Goal: Task Accomplishment & Management: Manage account settings

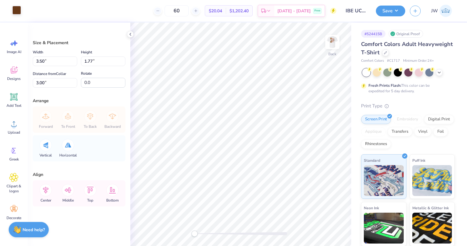
click at [16, 10] on div at bounding box center [16, 10] width 9 height 9
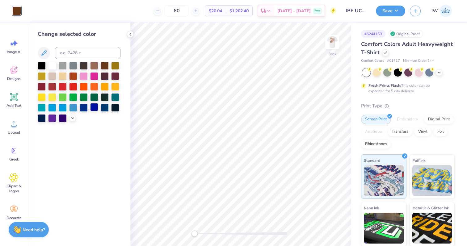
click at [96, 109] on div at bounding box center [94, 107] width 8 height 8
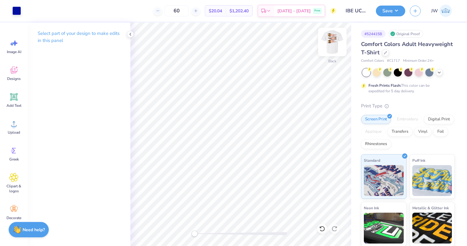
click at [332, 48] on img at bounding box center [332, 42] width 25 height 25
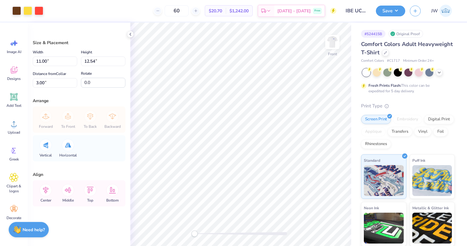
click at [44, 14] on div "Art colors 60 $20.70 Per Item $1,242.00 Total Est. Delivery Oct 11 - 14 Free De…" at bounding box center [233, 11] width 467 height 22
click at [41, 12] on div at bounding box center [39, 10] width 9 height 9
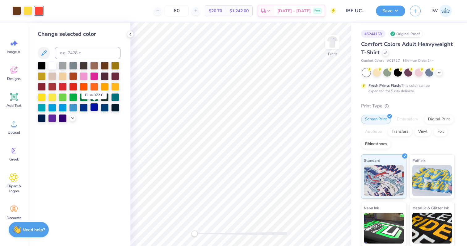
click at [93, 109] on div at bounding box center [94, 107] width 8 height 8
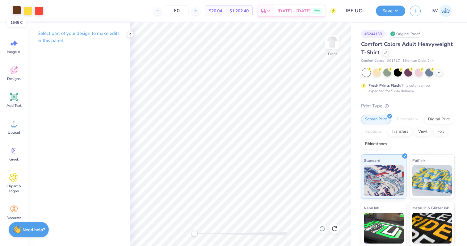
click at [15, 13] on div at bounding box center [16, 10] width 9 height 9
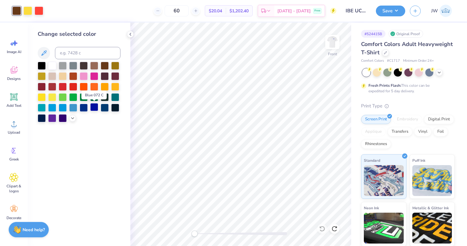
click at [94, 111] on div at bounding box center [94, 107] width 8 height 8
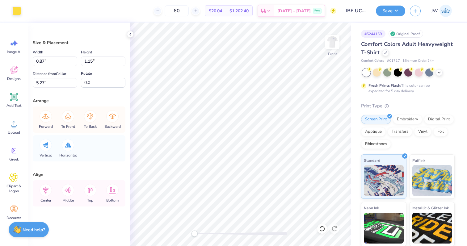
type input "10.98"
type input "4.33"
type input "3.00"
type input "0.87"
type input "1.13"
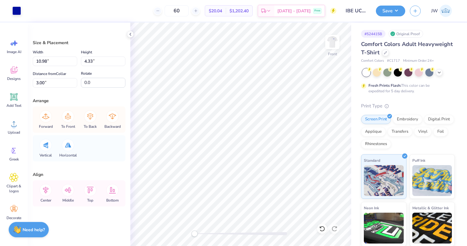
type input "4.00"
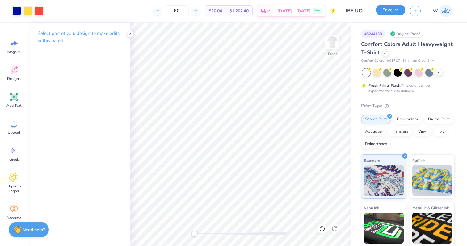
click at [392, 8] on button "Save" at bounding box center [390, 10] width 29 height 11
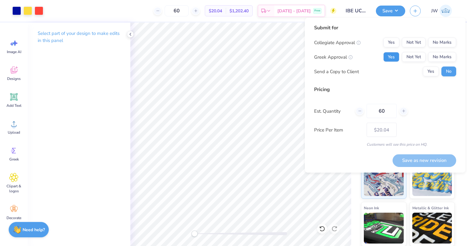
click at [392, 57] on button "Yes" at bounding box center [391, 57] width 16 height 10
click at [441, 40] on button "No Marks" at bounding box center [442, 43] width 28 height 10
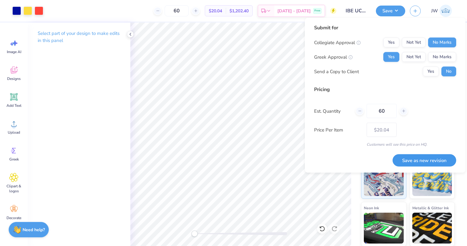
click at [428, 161] on button "Save as new revision" at bounding box center [424, 160] width 64 height 13
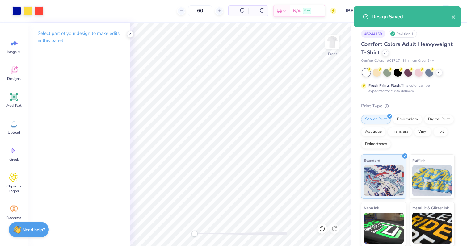
type input "$20.04"
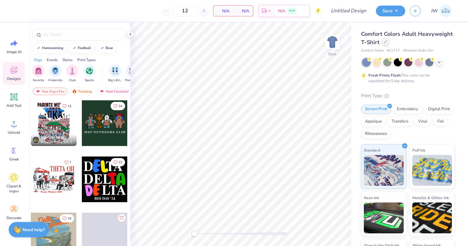
click at [384, 43] on icon at bounding box center [385, 42] width 2 height 2
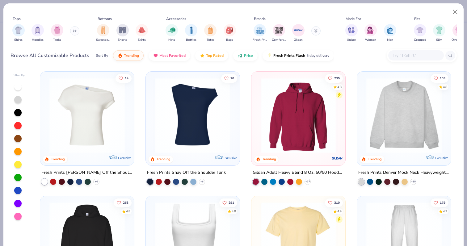
click at [406, 49] on div at bounding box center [421, 55] width 70 height 13
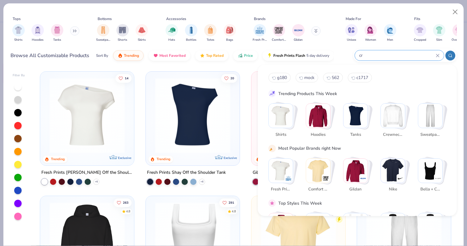
type input "c"
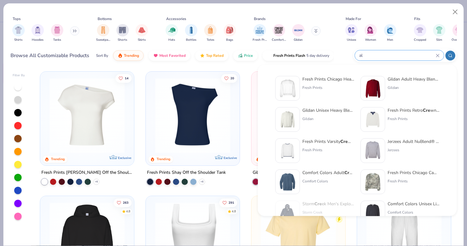
type input "a"
type input "[PERSON_NAME]"
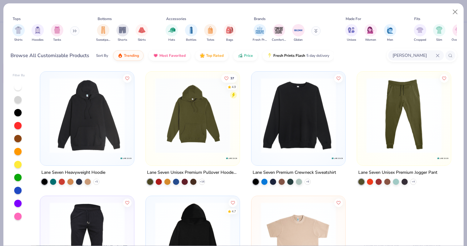
click at [304, 130] on img at bounding box center [297, 115] width 81 height 75
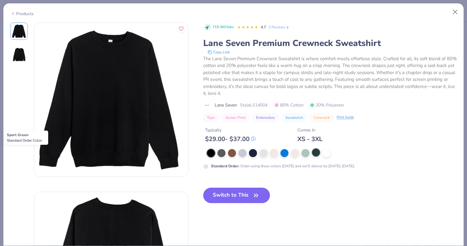
click at [315, 154] on div at bounding box center [316, 152] width 8 height 8
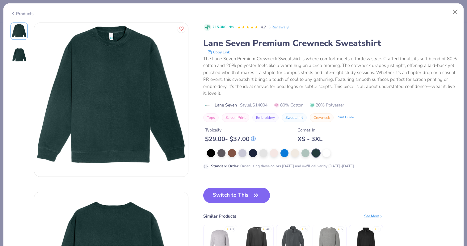
click at [237, 186] on div "715.3K Clicks 4.7 3 Reviews Lane Seven Premium Crewneck Sweatshirt Copy Link Th…" at bounding box center [329, 147] width 253 height 248
click at [237, 189] on button "Switch to This" at bounding box center [236, 195] width 67 height 15
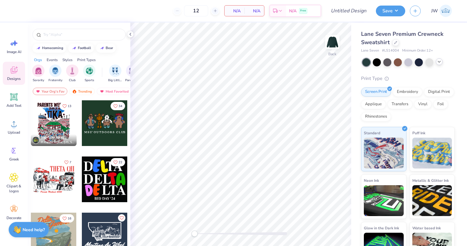
click at [439, 64] on icon at bounding box center [438, 61] width 5 height 5
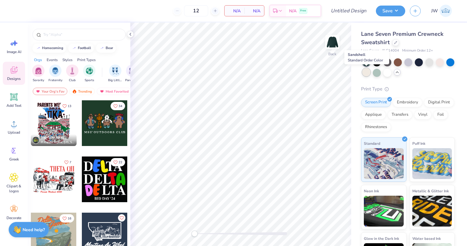
click at [369, 72] on div at bounding box center [366, 72] width 8 height 8
click at [9, 57] on div "Image AI" at bounding box center [14, 46] width 22 height 23
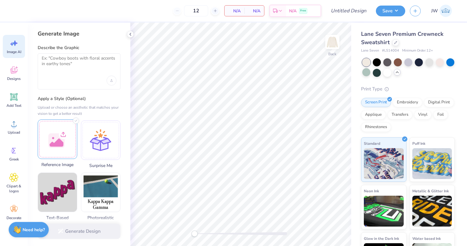
click at [59, 125] on div at bounding box center [58, 139] width 40 height 40
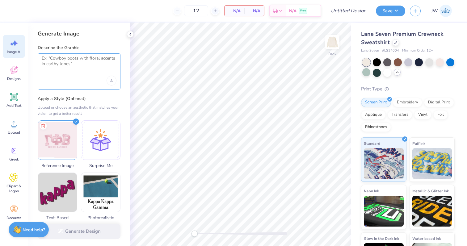
click at [56, 69] on textarea at bounding box center [79, 63] width 75 height 15
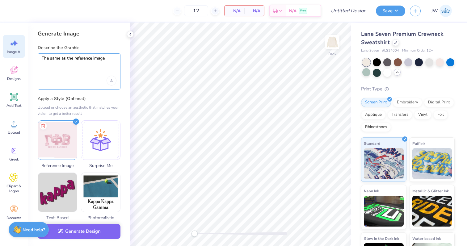
click at [62, 58] on textarea "The same as the reference image" at bounding box center [79, 63] width 75 height 15
click at [94, 67] on textarea "The same design as the reference image" at bounding box center [79, 63] width 75 height 15
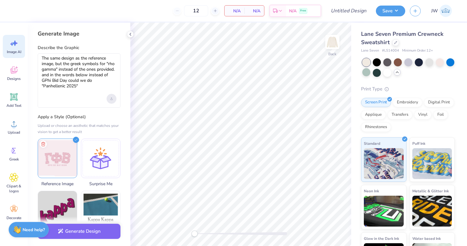
click at [112, 95] on div "Upload image" at bounding box center [111, 99] width 10 height 10
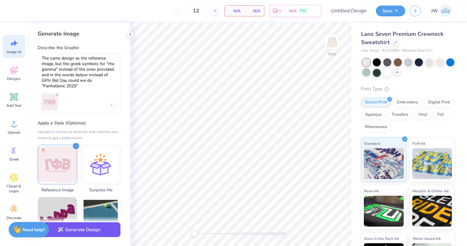
click at [81, 231] on button "Generate Design" at bounding box center [79, 229] width 83 height 15
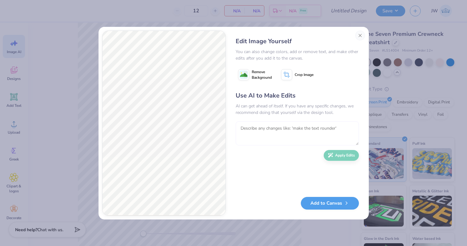
click at [285, 125] on textarea at bounding box center [297, 133] width 123 height 24
click at [361, 40] on div "Edit Image Yourself You can also change colors, add or remove text, and make ot…" at bounding box center [297, 123] width 136 height 185
click at [361, 37] on button "Close" at bounding box center [360, 36] width 10 height 10
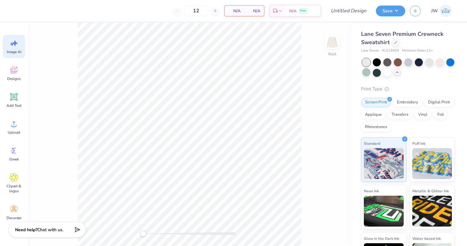
click at [390, 52] on span "# LS14004" at bounding box center [390, 50] width 17 height 5
copy span "LS14004"
click at [19, 42] on div "Image AI" at bounding box center [14, 46] width 22 height 23
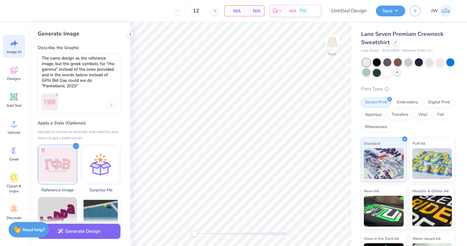
scroll to position [0, 0]
click at [44, 85] on textarea "The same design as the reference image, but the greek symbols for "rho gamma" i…" at bounding box center [79, 73] width 75 height 34
click at [105, 87] on textarea "The same design as the reference image, but the greek symbols for "rho gamma" i…" at bounding box center [79, 73] width 75 height 34
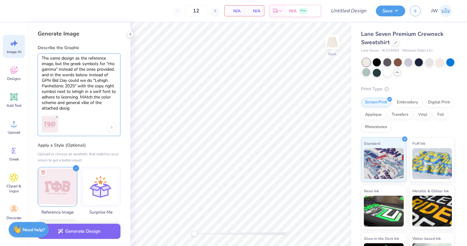
type textarea "The same design as the reference image, but the greek symbols for "rho gamma" i…"
click at [87, 234] on button "Generate Design" at bounding box center [79, 229] width 83 height 15
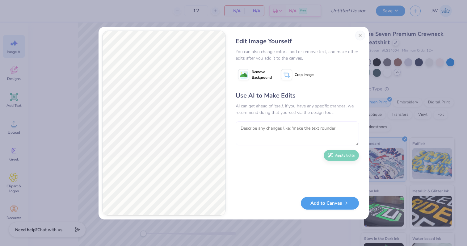
click at [271, 129] on textarea at bounding box center [297, 133] width 123 height 24
click at [280, 122] on textarea at bounding box center [297, 133] width 123 height 24
type textarea "rho gamma should be the greek letters"
click at [353, 156] on button "Apply Edits" at bounding box center [341, 153] width 35 height 11
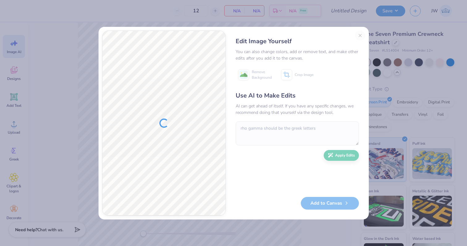
click at [358, 36] on div "Edit Image Yourself You can also change colors, add or remove text, and make ot…" at bounding box center [297, 123] width 136 height 185
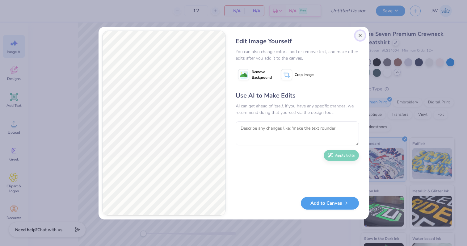
click at [361, 34] on button "Close" at bounding box center [360, 36] width 10 height 10
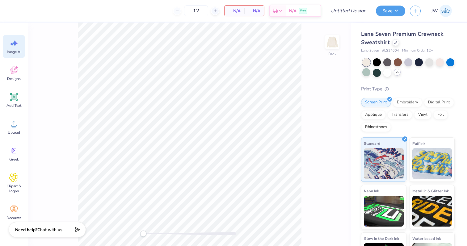
click at [9, 42] on icon at bounding box center [13, 43] width 9 height 9
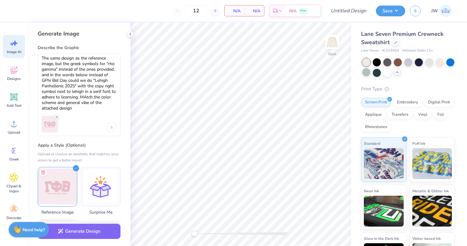
scroll to position [0, 0]
click at [73, 78] on textarea "The same design as the reference image, but the greek symbols for "rho gamma" i…" at bounding box center [79, 84] width 75 height 56
click at [122, 33] on div "Generate Image Describe the Graphic The same design as the reference image, but…" at bounding box center [79, 134] width 102 height 223
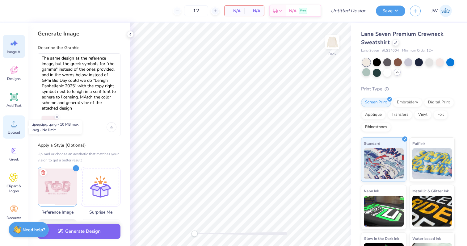
click at [11, 130] on span "Upload" at bounding box center [14, 132] width 12 height 5
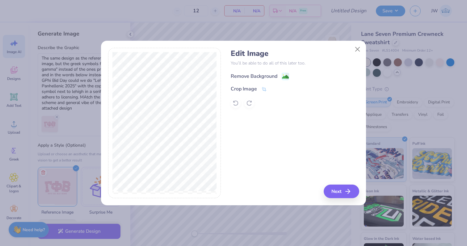
click at [281, 76] on div "Remove Background" at bounding box center [260, 77] width 58 height 8
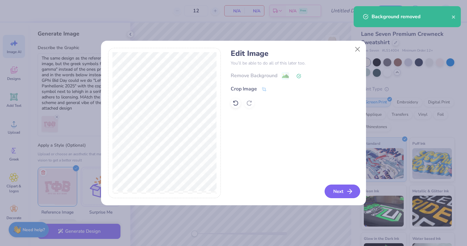
click at [333, 187] on button "Next" at bounding box center [341, 192] width 35 height 14
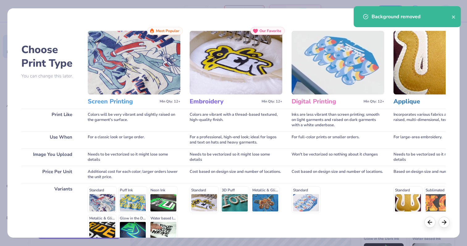
scroll to position [62, 0]
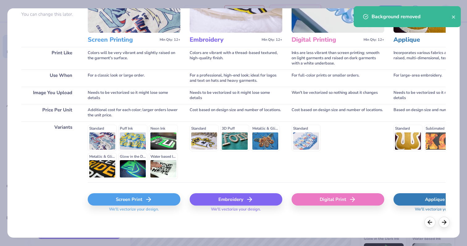
click at [135, 201] on div "Screen Print" at bounding box center [134, 199] width 93 height 12
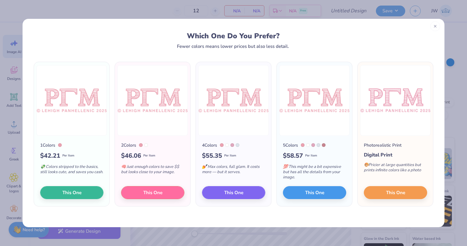
click at [432, 23] on div at bounding box center [435, 26] width 10 height 10
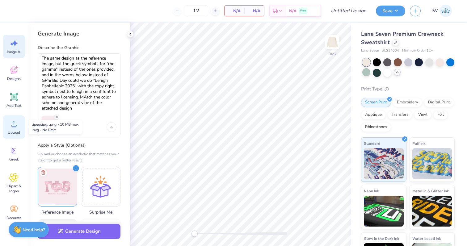
click at [16, 137] on div "Upload" at bounding box center [14, 126] width 22 height 23
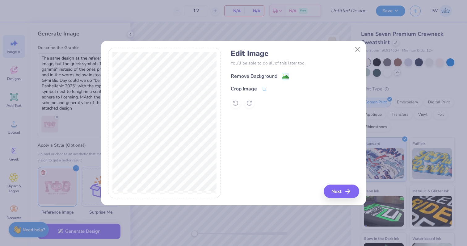
click at [282, 80] on image at bounding box center [285, 76] width 7 height 7
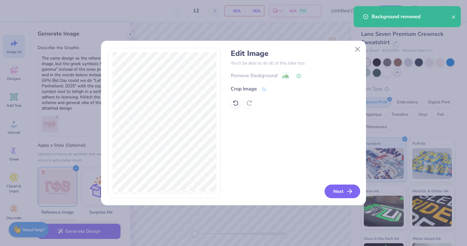
click at [336, 198] on button "Next" at bounding box center [341, 192] width 35 height 14
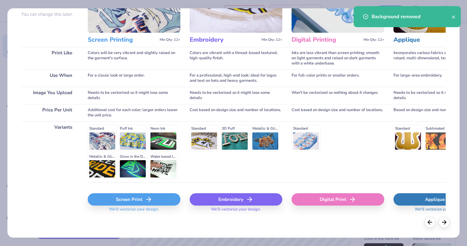
click at [117, 204] on div "Screen Print" at bounding box center [134, 199] width 93 height 12
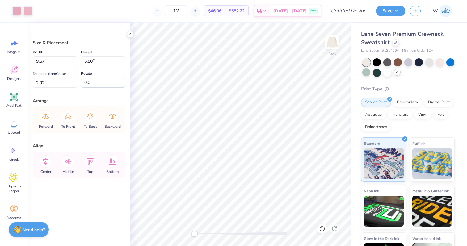
type input "2.03"
type input "6.34"
type input "3.84"
type input "3.00"
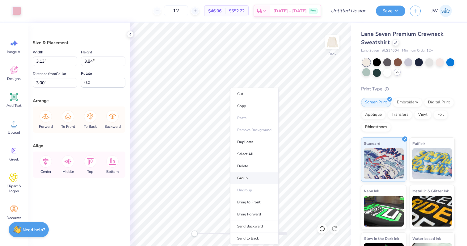
click at [249, 177] on li "Group" at bounding box center [254, 178] width 48 height 12
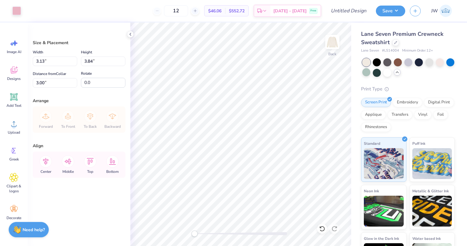
type input "2.82"
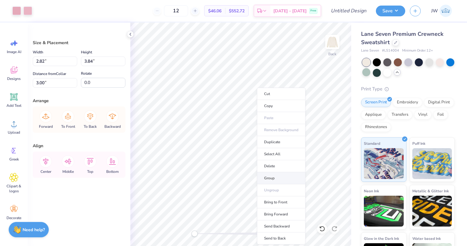
click at [268, 178] on li "Group" at bounding box center [281, 178] width 48 height 12
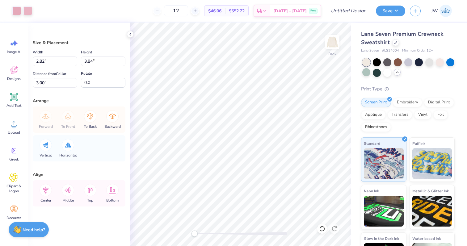
type input "12.7"
type input "3.13"
type input "-7.2"
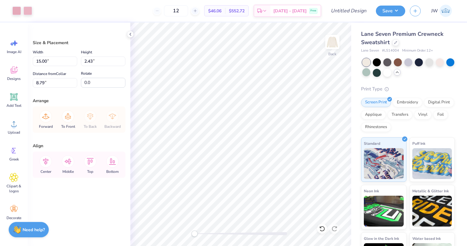
type input "11.97"
type input "1.94"
type input "8.89"
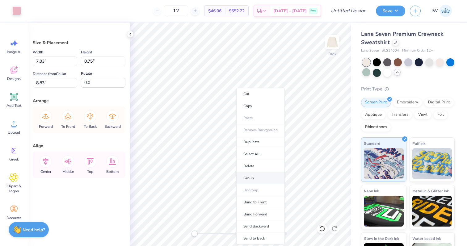
click at [253, 175] on li "Group" at bounding box center [260, 178] width 48 height 12
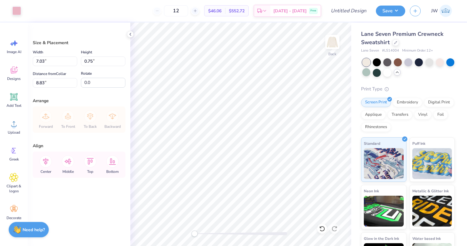
type input "3.86"
type input "0.74"
type input "8.84"
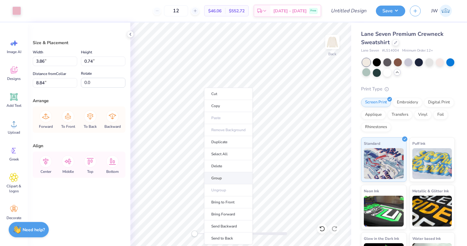
click at [226, 177] on li "Group" at bounding box center [228, 178] width 48 height 12
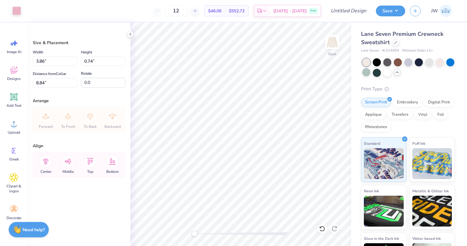
type input "3.04"
type input "0.83"
type input "8.79"
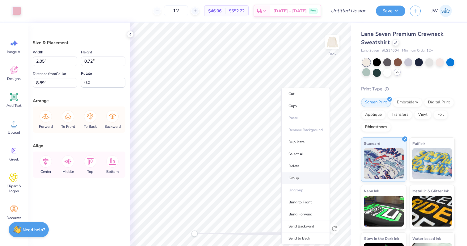
click at [290, 177] on li "Group" at bounding box center [305, 178] width 48 height 12
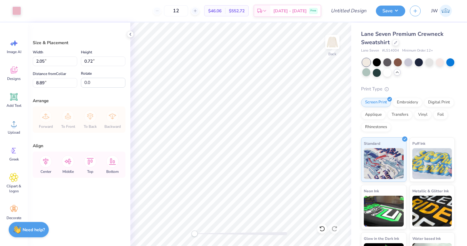
type input "0.51"
type input "0.49"
type input "8.79"
click at [282, 178] on li "Group" at bounding box center [292, 178] width 48 height 12
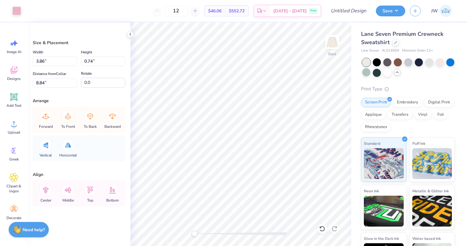
click at [252, 235] on div at bounding box center [240, 233] width 93 height 3
click at [125, 83] on div "Art colors 12 $46.06 Per Item $552.72 Total Est. Delivery Oct 11 - 14 Free Desi…" at bounding box center [233, 123] width 467 height 246
type input "0.21"
type input "0.20"
type input "8.89"
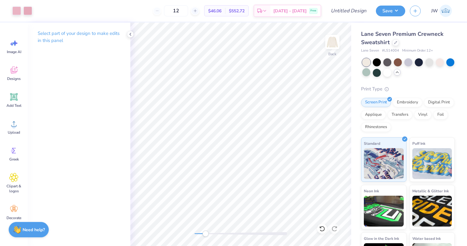
click at [211, 229] on div "Back" at bounding box center [240, 134] width 221 height 223
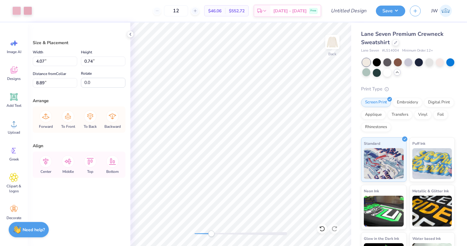
type input "8.91"
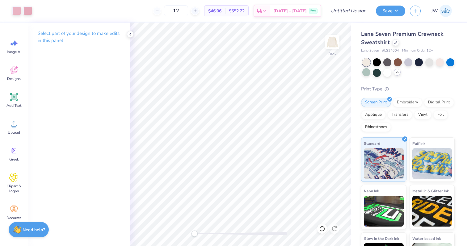
click at [189, 232] on div "Back" at bounding box center [240, 134] width 221 height 223
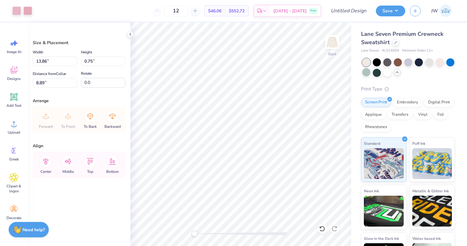
type input "7.20"
type input "11.85"
type input "0.64"
type input "7.21"
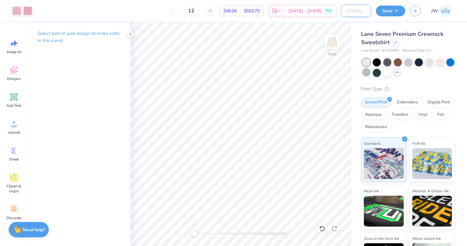
click at [350, 9] on input "Design Title" at bounding box center [356, 11] width 30 height 12
type input "RG2"
click at [385, 4] on div "Save JW" at bounding box center [421, 11] width 91 height 22
click at [386, 13] on button "Save" at bounding box center [390, 10] width 29 height 11
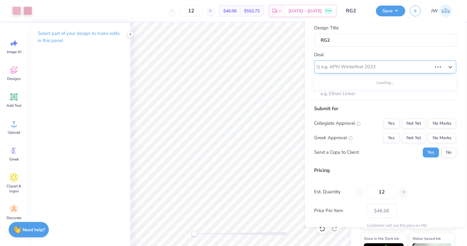
click at [358, 63] on div at bounding box center [376, 67] width 111 height 8
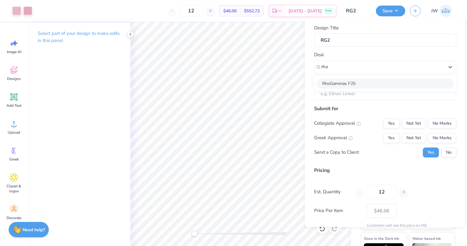
click at [334, 84] on div "RhoGammas F25" at bounding box center [384, 83] width 137 height 10
type input "rho"
type input "Catherine Wilbur"
click at [388, 138] on button "Yes" at bounding box center [391, 138] width 16 height 10
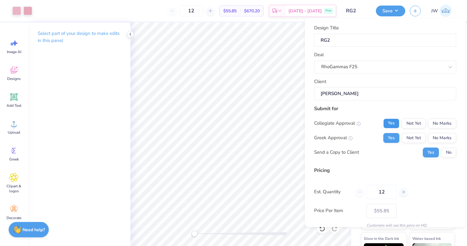
click at [394, 127] on button "Yes" at bounding box center [391, 123] width 16 height 10
click at [449, 157] on button "No" at bounding box center [448, 152] width 15 height 10
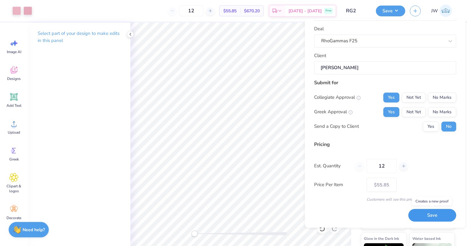
click at [436, 221] on button "Save" at bounding box center [432, 215] width 48 height 13
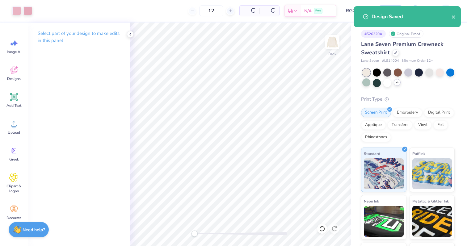
type input "$55.85"
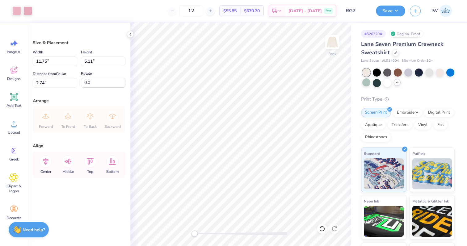
type input "7.37"
type input "3.21"
type input "3.00"
type input "5.12"
type input "2.23"
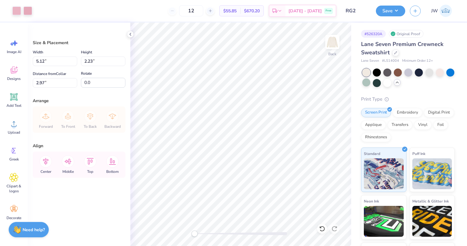
type input "1.89"
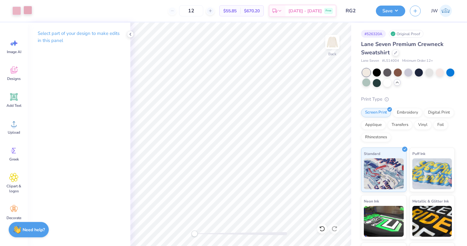
click at [28, 9] on div at bounding box center [27, 10] width 9 height 9
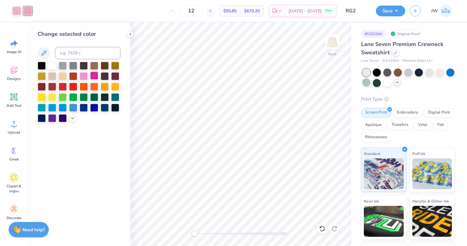
click at [95, 77] on div at bounding box center [94, 76] width 8 height 8
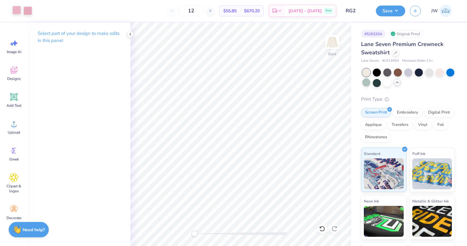
click at [19, 14] on div at bounding box center [16, 10] width 9 height 9
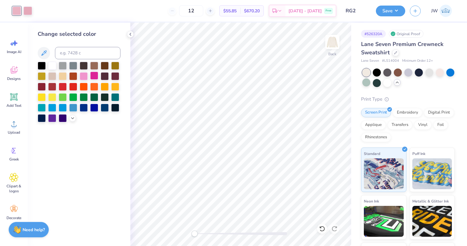
click at [93, 74] on div at bounding box center [94, 76] width 8 height 8
click at [379, 15] on div "Save" at bounding box center [390, 11] width 29 height 11
click at [382, 13] on button "Save" at bounding box center [390, 10] width 29 height 11
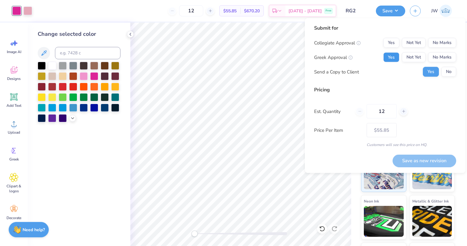
click at [391, 58] on button "Yes" at bounding box center [391, 57] width 16 height 10
drag, startPoint x: 390, startPoint y: 47, endPoint x: 407, endPoint y: 49, distance: 17.8
click at [390, 47] on button "Yes" at bounding box center [391, 43] width 16 height 10
click at [444, 85] on div "Submit for Collegiate Approval Yes Not Yet No Marks Greek Approval Yes Not Yet …" at bounding box center [385, 85] width 142 height 123
click at [449, 66] on div "Collegiate Approval Yes Not Yet No Marks Greek Approval Yes Not Yet No Marks Se…" at bounding box center [385, 57] width 142 height 39
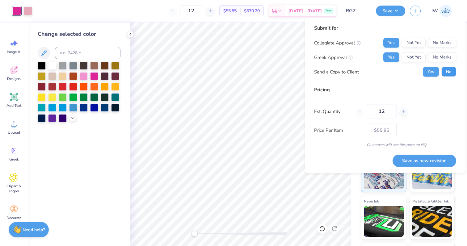
click at [446, 72] on button "No" at bounding box center [448, 72] width 15 height 10
click at [446, 69] on button "No" at bounding box center [448, 72] width 15 height 10
click at [425, 161] on button "Save as new revision" at bounding box center [424, 160] width 64 height 13
type input "$55.85"
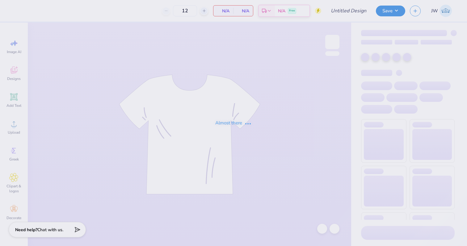
type input "RG2"
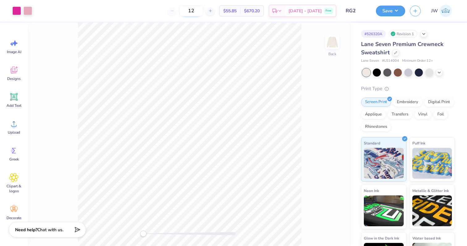
click at [200, 14] on input "12" at bounding box center [191, 10] width 24 height 11
type input "38"
click at [402, 99] on div "Embroidery" at bounding box center [407, 101] width 29 height 9
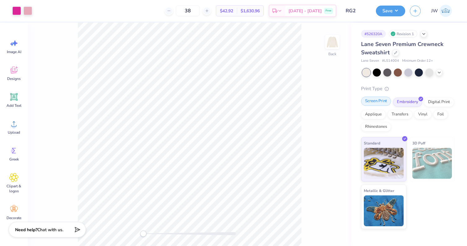
click at [374, 99] on div "Screen Print" at bounding box center [376, 101] width 30 height 9
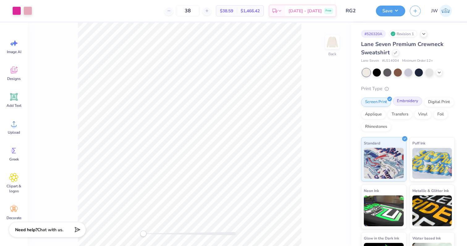
click at [397, 106] on div "Embroidery" at bounding box center [407, 101] width 29 height 9
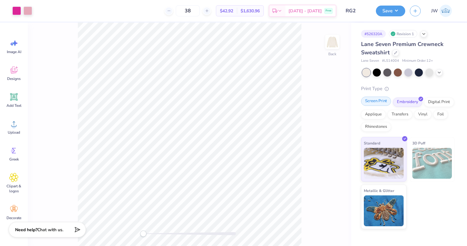
click at [380, 103] on div "Screen Print" at bounding box center [376, 101] width 30 height 9
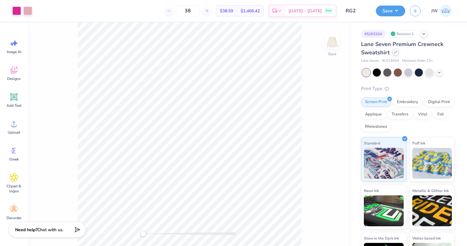
click at [392, 53] on div at bounding box center [395, 52] width 7 height 7
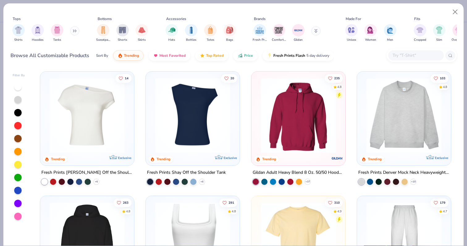
click at [407, 57] on input "text" at bounding box center [416, 55] width 48 height 7
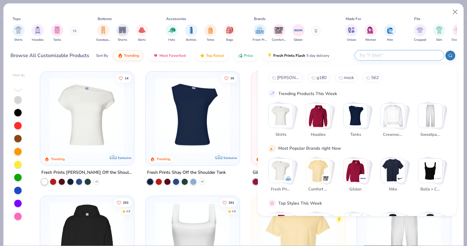
type input "c"
click at [76, 31] on icon at bounding box center [75, 31] width 1 height 2
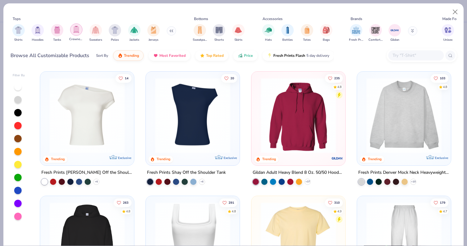
click at [77, 32] on img "filter for Crewnecks" at bounding box center [76, 29] width 7 height 7
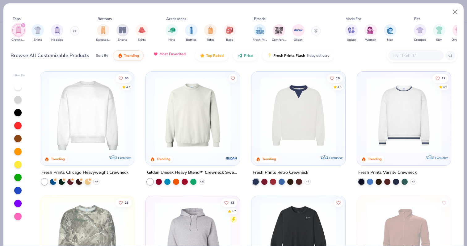
click at [164, 52] on span "Most Favorited" at bounding box center [172, 54] width 26 height 5
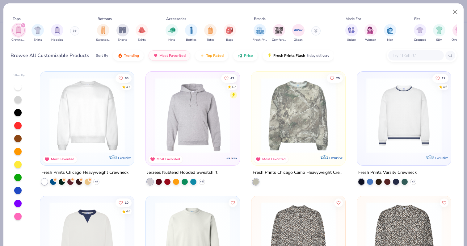
click at [407, 58] on input "text" at bounding box center [416, 55] width 48 height 7
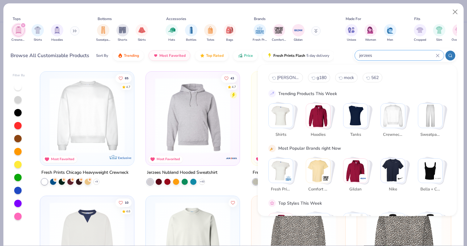
type input "jerzees"
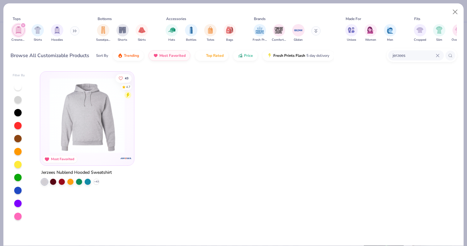
click at [23, 25] on icon "filter for Crewnecks" at bounding box center [23, 25] width 2 height 2
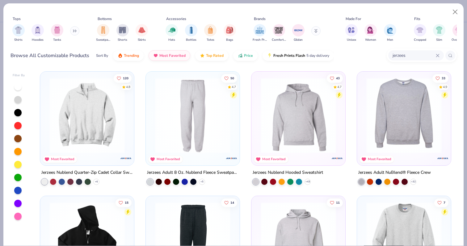
scroll to position [52, 0]
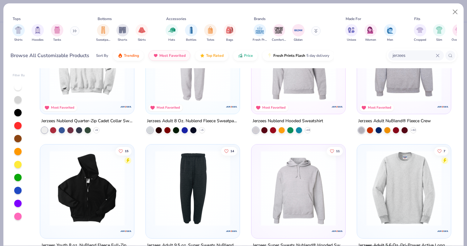
click at [414, 87] on img at bounding box center [403, 63] width 81 height 75
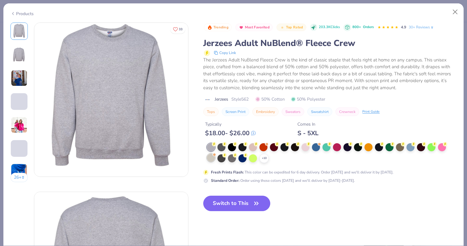
click at [211, 158] on div at bounding box center [211, 158] width 8 height 8
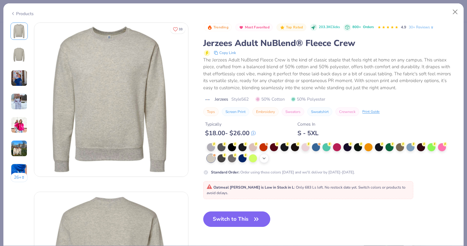
click at [267, 160] on div "+ 10" at bounding box center [263, 158] width 9 height 9
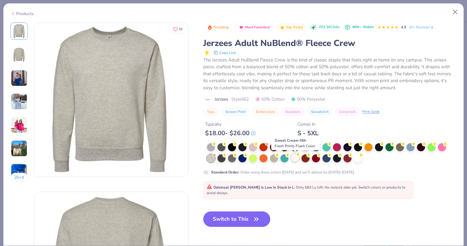
click at [297, 157] on div at bounding box center [295, 158] width 8 height 8
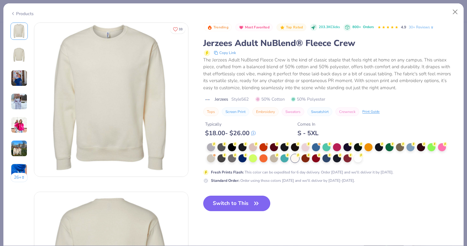
click at [257, 204] on icon "button" at bounding box center [256, 203] width 9 height 9
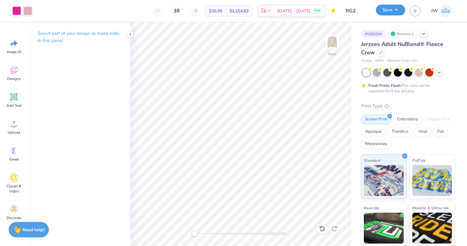
click at [389, 10] on button "Save" at bounding box center [390, 10] width 29 height 11
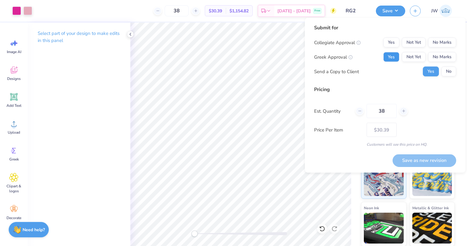
click at [397, 57] on button "Yes" at bounding box center [391, 57] width 16 height 10
click at [394, 41] on button "Yes" at bounding box center [391, 43] width 16 height 10
click at [433, 164] on button "Save as new revision" at bounding box center [424, 160] width 64 height 13
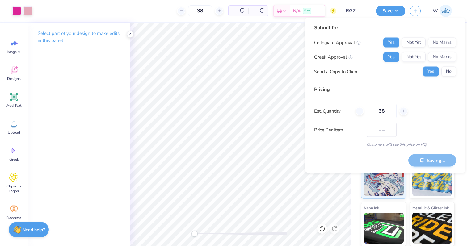
type input "$30.39"
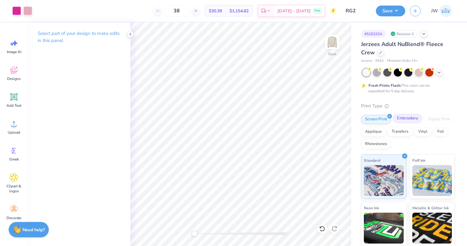
click at [407, 115] on div "Embroidery" at bounding box center [407, 118] width 29 height 9
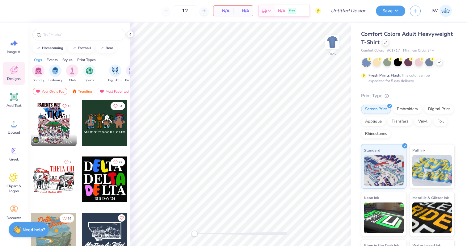
click at [78, 41] on div at bounding box center [79, 33] width 102 height 21
click at [78, 35] on input "text" at bounding box center [82, 34] width 79 height 6
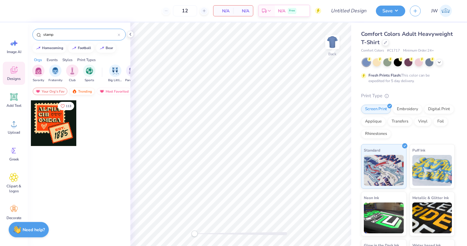
type input "stamp"
click at [90, 93] on div "Trending" at bounding box center [82, 91] width 26 height 7
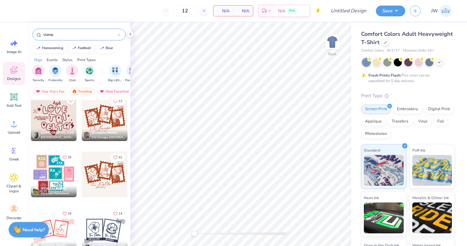
scroll to position [2275, 0]
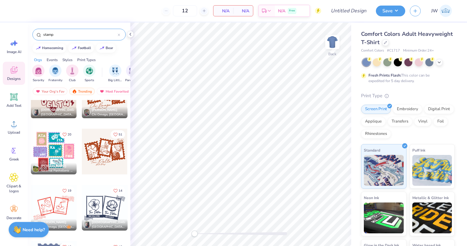
click at [68, 158] on div at bounding box center [54, 152] width 46 height 46
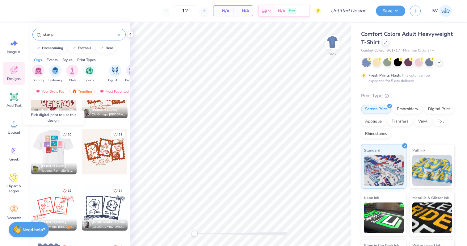
click at [65, 152] on div at bounding box center [54, 152] width 46 height 46
click at [64, 134] on icon "Like" at bounding box center [64, 134] width 4 height 4
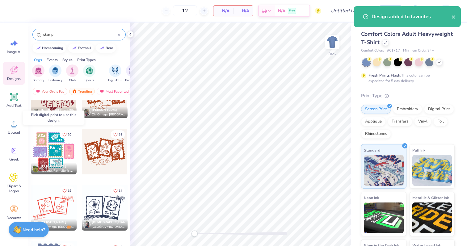
click at [51, 147] on div at bounding box center [54, 152] width 46 height 46
click at [31, 147] on div at bounding box center [8, 152] width 46 height 46
click at [51, 147] on div at bounding box center [54, 152] width 46 height 46
click at [437, 113] on div "Digital Print" at bounding box center [439, 109] width 30 height 9
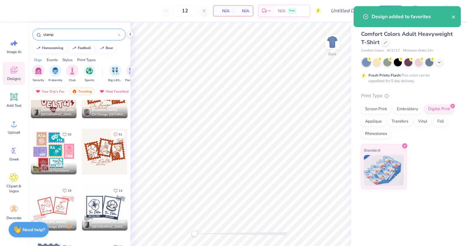
click at [58, 142] on div at bounding box center [54, 152] width 46 height 46
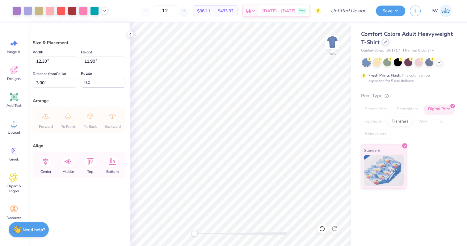
click at [386, 43] on icon at bounding box center [385, 41] width 3 height 3
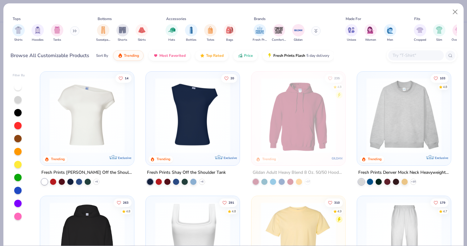
click at [422, 52] on input "text" at bounding box center [416, 55] width 48 height 7
click at [15, 31] on div "filter for Shirts" at bounding box center [18, 29] width 12 height 12
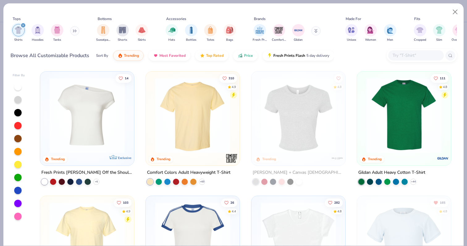
click at [418, 121] on img at bounding box center [403, 115] width 81 height 75
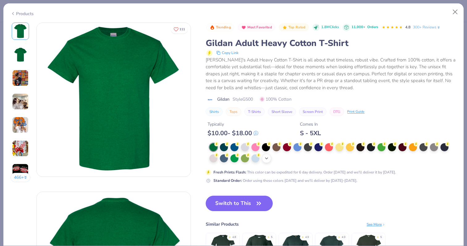
click at [270, 159] on div "+ 22" at bounding box center [266, 158] width 9 height 9
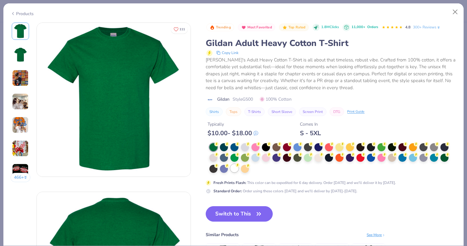
click at [236, 167] on icon at bounding box center [237, 165] width 4 height 4
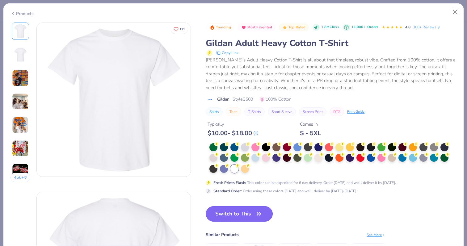
click at [240, 217] on button "Switch to This" at bounding box center [239, 213] width 67 height 15
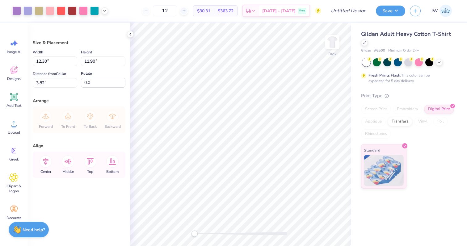
type input "10.26"
type input "9.93"
type input "5.78"
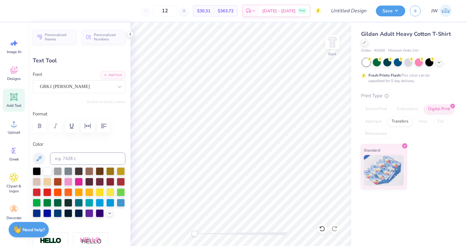
type textarea "AGD"
click at [227, 235] on div at bounding box center [240, 234] width 93 height 6
type input "1.51"
type input "0.52"
type input "8.45"
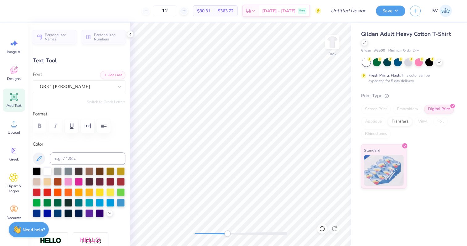
type textarea "KAT"
type input "1.25"
type input "11.14"
type textarea "PBF"
type input "1.57"
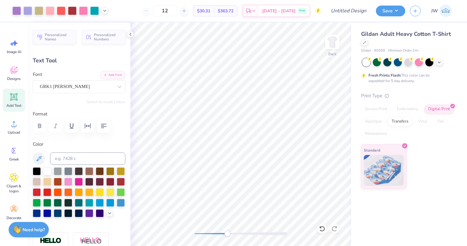
type input "11.17"
type input "1.38"
type input "0.46"
type input "11.23"
drag, startPoint x: 231, startPoint y: 233, endPoint x: 205, endPoint y: 232, distance: 26.3
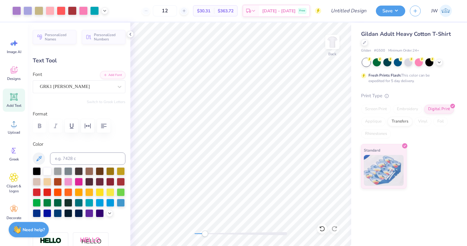
click at [205, 232] on div at bounding box center [240, 233] width 93 height 3
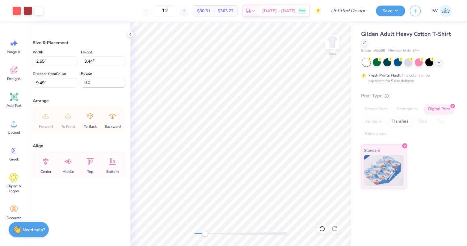
type input "2.08"
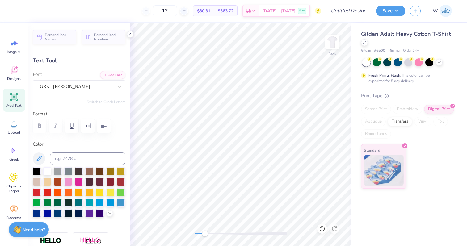
type textarea "AF"
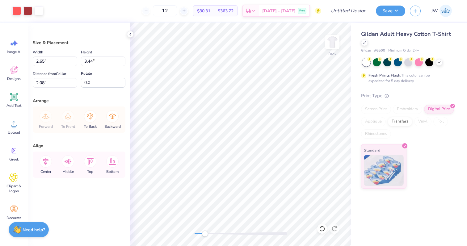
type input "2.28"
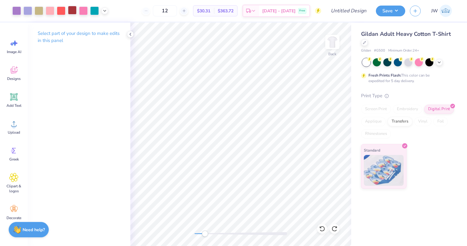
click at [70, 10] on div at bounding box center [72, 10] width 9 height 9
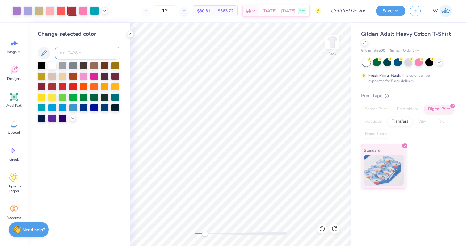
click at [69, 49] on input at bounding box center [87, 53] width 65 height 12
type input "4525"
click at [92, 11] on div at bounding box center [94, 10] width 9 height 9
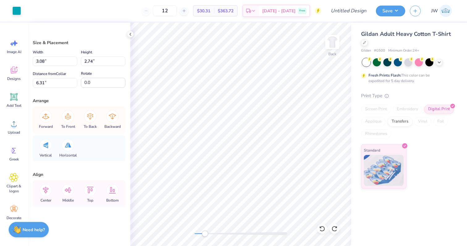
type input "6.31"
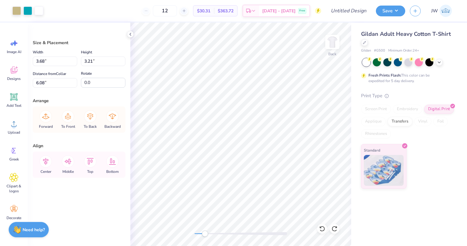
type input "2.94"
type input "2.56"
type input "6.15"
type input "1.97"
type input "2.85"
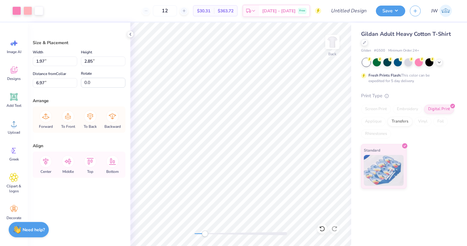
type input "6.12"
type input "2.18"
type input "3.16"
click at [284, 176] on li "Group" at bounding box center [291, 178] width 48 height 12
type input "2.94"
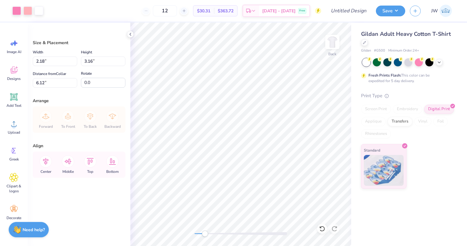
type input "2.56"
type input "6.15"
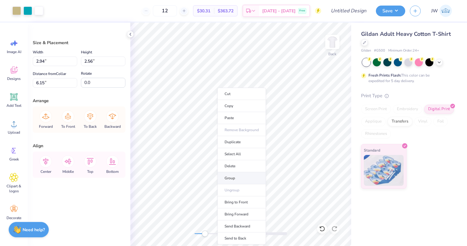
click at [255, 174] on li "Group" at bounding box center [241, 178] width 48 height 12
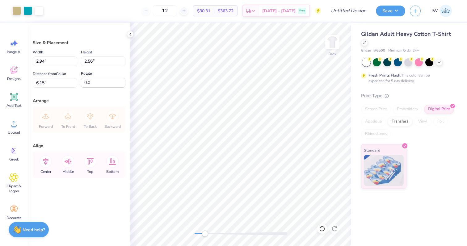
type input "3.48"
type input "2.62"
type input "6.72"
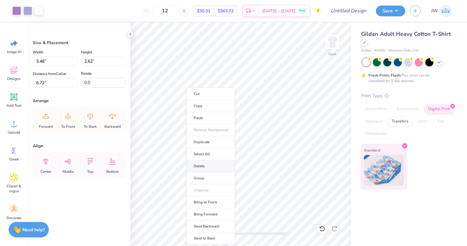
click at [204, 171] on li "Delete" at bounding box center [210, 166] width 48 height 12
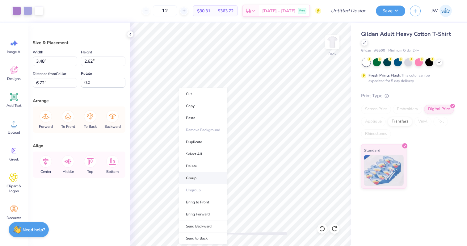
click at [201, 177] on li "Group" at bounding box center [203, 178] width 48 height 12
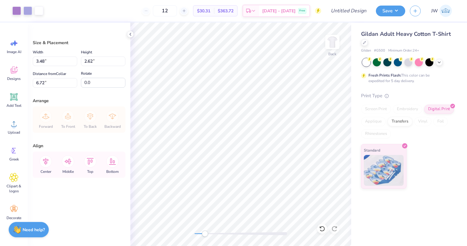
type input "2.70"
type input "3.56"
type input "3.00"
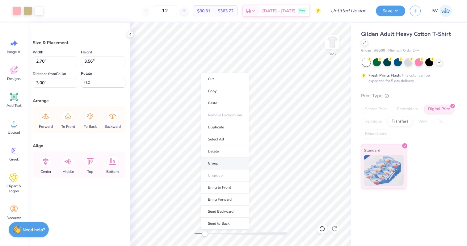
click at [228, 166] on li "Group" at bounding box center [225, 163] width 48 height 12
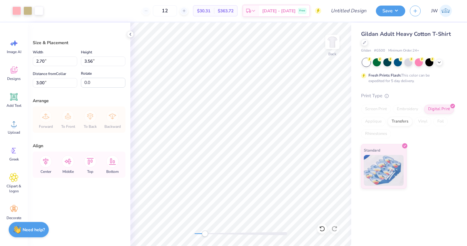
type input "4.20"
type input "2.80"
type input "3.06"
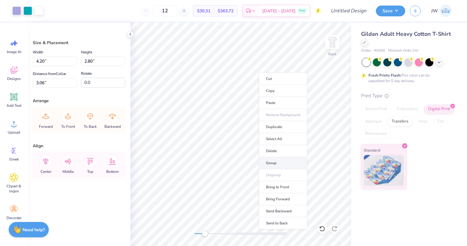
click at [281, 164] on li "Group" at bounding box center [283, 163] width 48 height 12
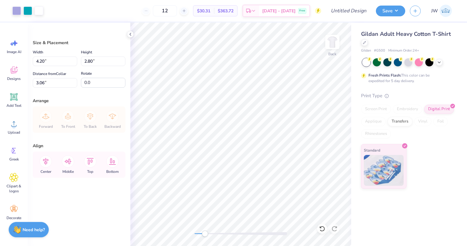
type input "2.65"
type input "3.44"
type input "2.28"
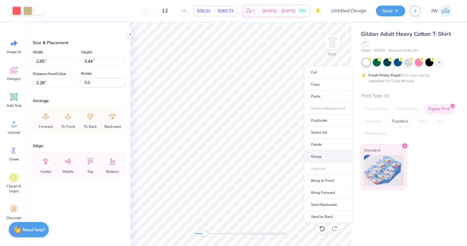
click at [319, 159] on li "Group" at bounding box center [328, 157] width 48 height 12
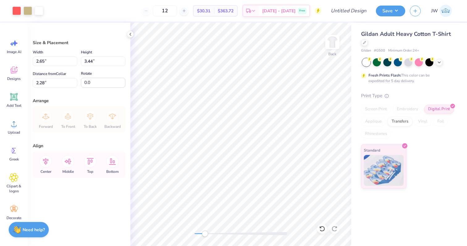
type input "2.18"
type input "3.16"
type input "6.12"
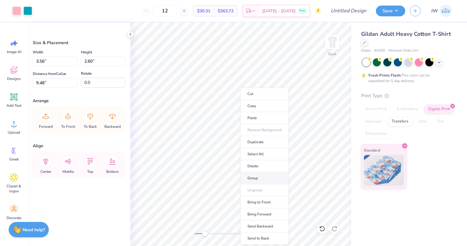
click at [272, 176] on li "Group" at bounding box center [264, 178] width 48 height 12
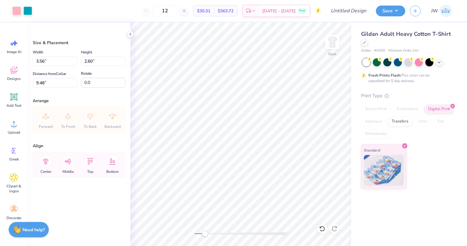
type input "2.65"
type input "3.44"
type input "9.49"
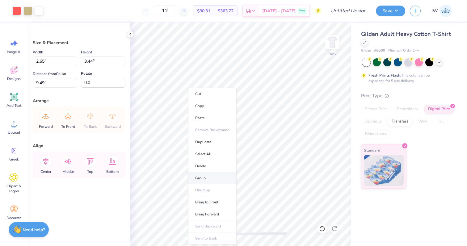
click at [216, 178] on li "Group" at bounding box center [212, 178] width 48 height 12
type input "4.20"
type input "2.80"
type input "3.06"
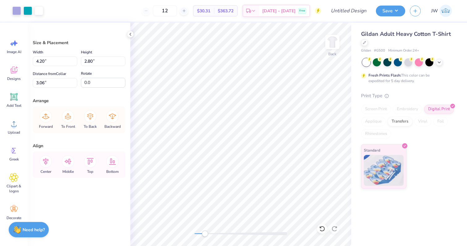
type input "3.64"
type input "2.43"
type input "3.38"
type input "2.18"
type input "3.16"
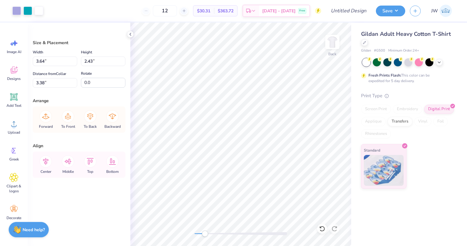
type input "6.18"
type input "2.65"
type input "3.44"
type input "2.28"
type input "2.54"
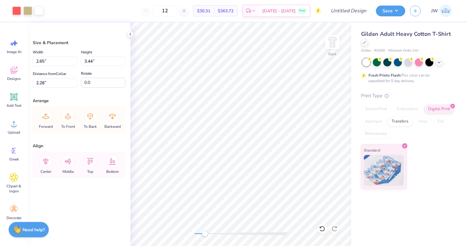
type input "3.30"
type input "2.70"
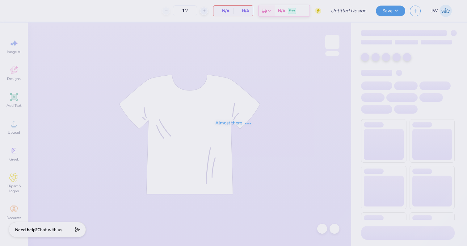
type input "Stamp Panhel"
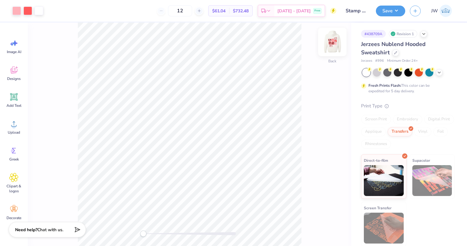
click at [330, 44] on img at bounding box center [332, 42] width 25 height 25
click at [329, 45] on img at bounding box center [332, 42] width 12 height 12
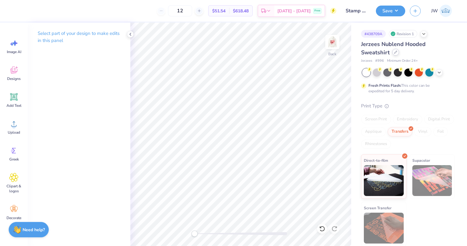
click at [394, 56] on div at bounding box center [395, 52] width 7 height 7
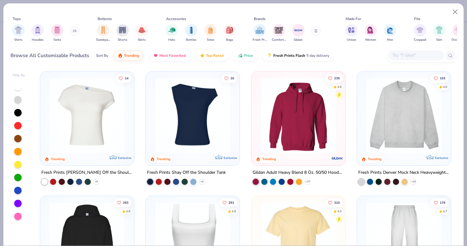
click at [420, 60] on div at bounding box center [416, 55] width 56 height 10
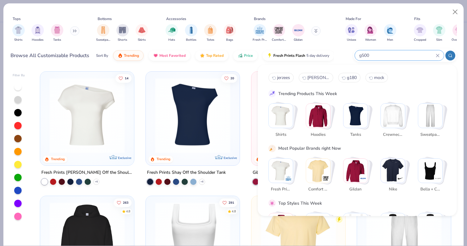
type input "g500"
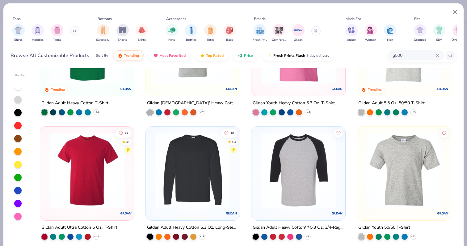
scroll to position [72, 0]
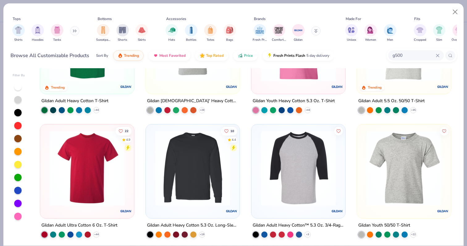
click at [116, 163] on img at bounding box center [86, 168] width 81 height 75
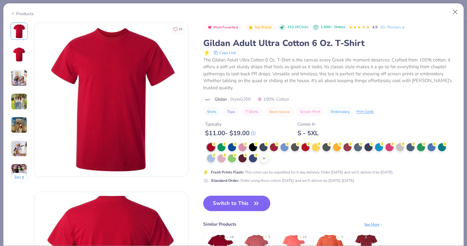
click at [261, 161] on div "+ 22" at bounding box center [263, 158] width 9 height 9
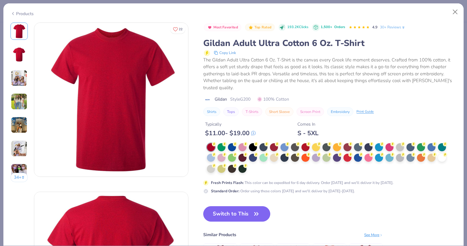
click at [254, 167] on div at bounding box center [328, 158] width 243 height 30
click at [441, 156] on div at bounding box center [442, 157] width 8 height 8
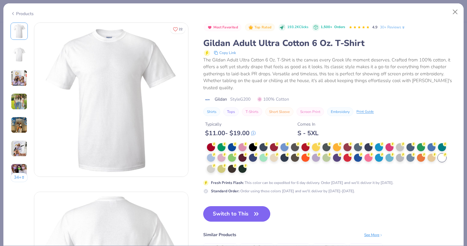
click at [235, 216] on button "Switch to This" at bounding box center [236, 213] width 67 height 15
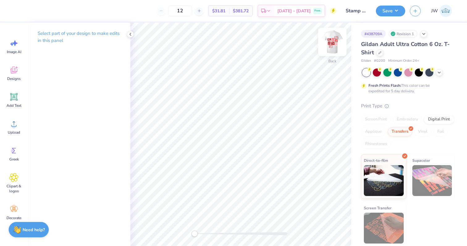
click at [332, 42] on img at bounding box center [332, 42] width 25 height 25
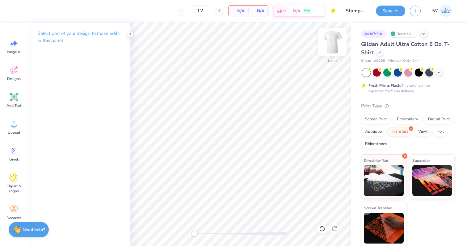
click at [332, 43] on img at bounding box center [332, 42] width 25 height 25
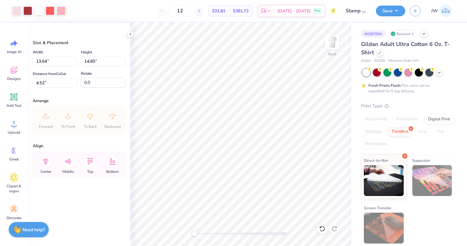
type input "3.00"
type input "7.35"
type input "7.87"
type input "3.00"
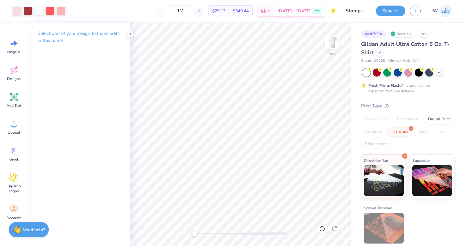
click at [265, 233] on div at bounding box center [240, 233] width 93 height 3
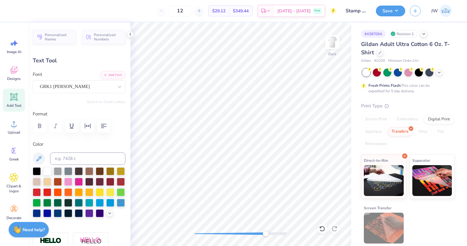
scroll to position [0, 3]
click at [384, 114] on div "12 $29.12 Per Item $349.44 Total Est. Delivery [DATE] - [DATE] Free Design Titl…" at bounding box center [233, 123] width 467 height 246
type textarea "KaQ"
type input "1.03"
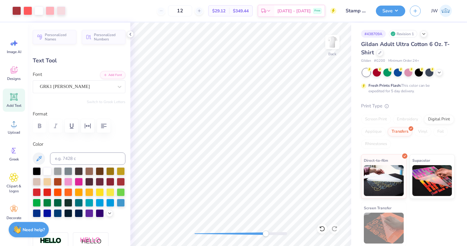
type input "0.35"
click at [199, 230] on div "Back" at bounding box center [240, 134] width 221 height 223
click at [408, 74] on div at bounding box center [408, 72] width 8 height 8
click at [438, 73] on icon at bounding box center [438, 71] width 5 height 5
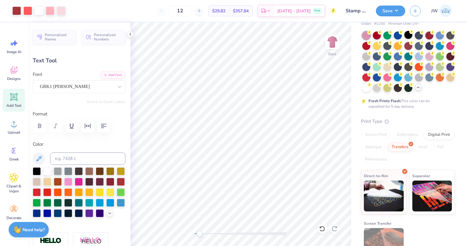
scroll to position [39, 0]
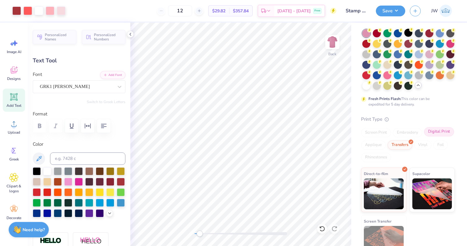
click at [442, 132] on div "Digital Print" at bounding box center [439, 131] width 30 height 9
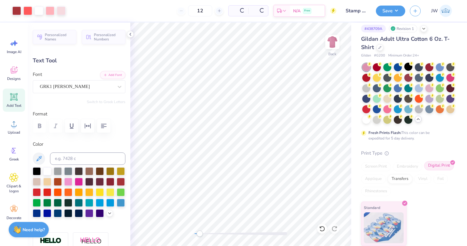
scroll to position [5, 0]
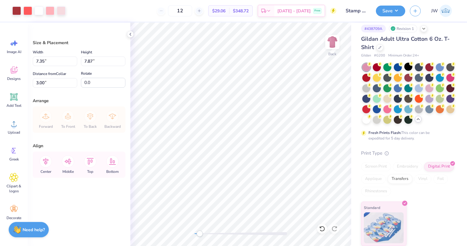
click at [372, 161] on div "Print Type Screen Print Embroidery Digital Print Applique Transfers Vinyl Foil …" at bounding box center [408, 198] width 94 height 97
click at [365, 119] on div at bounding box center [366, 119] width 8 height 8
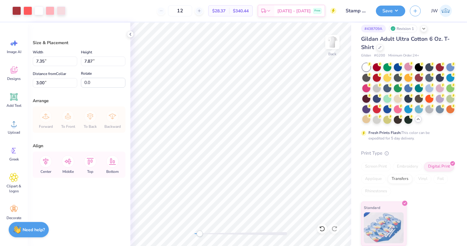
click at [381, 167] on div "Screen Print" at bounding box center [376, 166] width 30 height 9
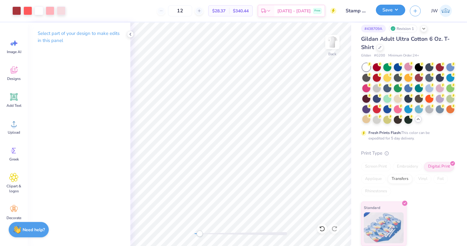
click at [389, 14] on button "Save" at bounding box center [390, 10] width 29 height 11
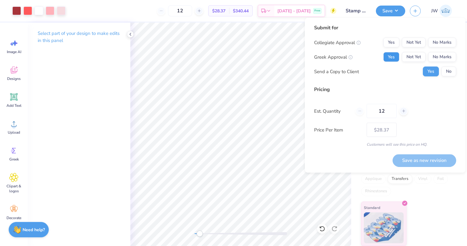
click at [393, 53] on button "Yes" at bounding box center [391, 57] width 16 height 10
click at [443, 38] on button "No Marks" at bounding box center [442, 43] width 28 height 10
click at [445, 73] on button "No" at bounding box center [448, 72] width 15 height 10
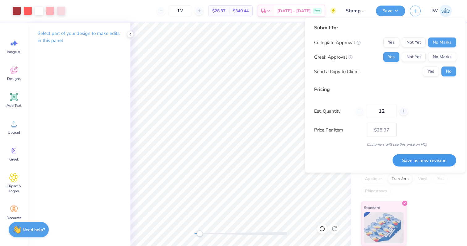
click at [439, 159] on button "Save as new revision" at bounding box center [424, 160] width 64 height 13
type input "$28.37"
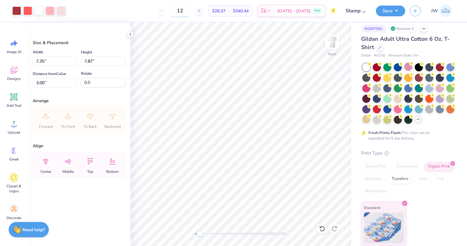
click at [190, 13] on input "12" at bounding box center [180, 10] width 24 height 11
type input "5"
type input "40"
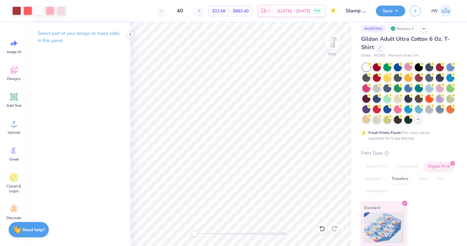
click at [177, 236] on div "Back" at bounding box center [240, 134] width 221 height 223
click at [402, 167] on div "Embroidery" at bounding box center [407, 166] width 29 height 9
click at [383, 9] on button "Save" at bounding box center [390, 10] width 29 height 11
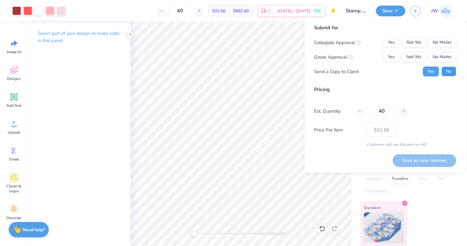
click at [451, 73] on button "No" at bounding box center [448, 72] width 15 height 10
click at [394, 59] on button "Yes" at bounding box center [391, 57] width 16 height 10
click at [449, 40] on button "No Marks" at bounding box center [442, 43] width 28 height 10
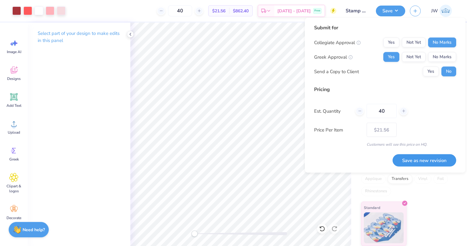
click at [422, 160] on button "Save as new revision" at bounding box center [424, 160] width 64 height 13
type input "$21.56"
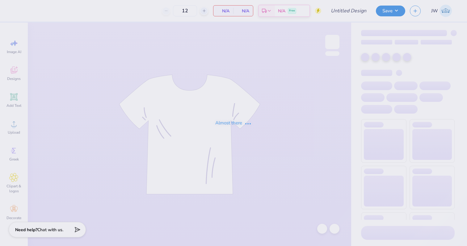
type input "Stamp Panhel"
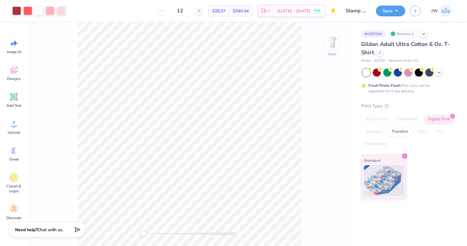
click at [428, 35] on div "# 438709A Revision 2" at bounding box center [408, 34] width 94 height 8
click at [424, 34] on polyline at bounding box center [423, 33] width 2 height 1
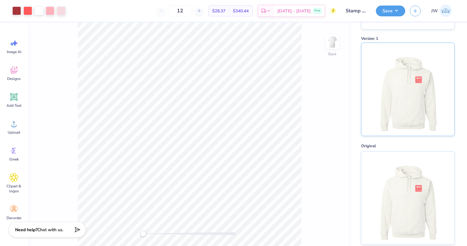
scroll to position [119, 0]
click at [426, 88] on img at bounding box center [407, 86] width 77 height 93
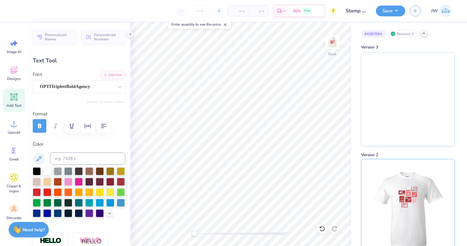
click at [415, 198] on img at bounding box center [407, 205] width 77 height 93
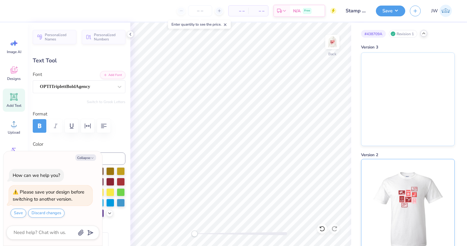
click at [415, 198] on img at bounding box center [407, 205] width 77 height 93
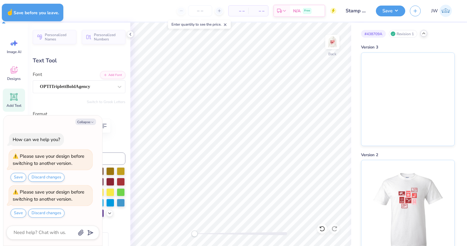
type textarea "x"
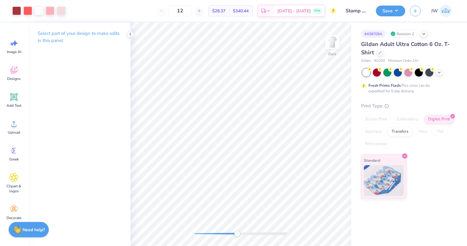
drag, startPoint x: 197, startPoint y: 236, endPoint x: 237, endPoint y: 236, distance: 40.7
click at [237, 236] on div at bounding box center [240, 234] width 93 height 6
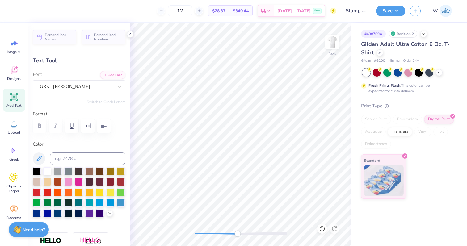
click at [363, 95] on div "12 $28.37 Per Item $340.44 Total Est. Delivery [DATE] - [DATE] Free Design Titl…" at bounding box center [233, 123] width 467 height 246
type input "2.45"
type input "0.92"
type input "10.04"
type textarea "P"
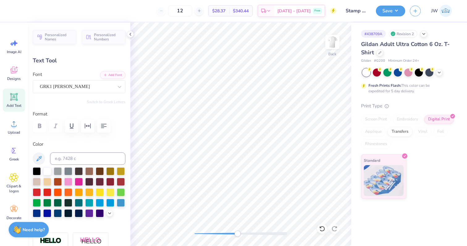
type textarea "panhe"
drag, startPoint x: 239, startPoint y: 235, endPoint x: 199, endPoint y: 235, distance: 40.1
click at [199, 235] on div "Accessibility label" at bounding box center [198, 234] width 6 height 6
type input "4.04"
type input "10.01"
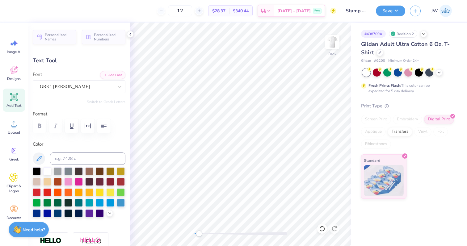
scroll to position [0, 2]
type textarea "panhellenic recruitment 2025"
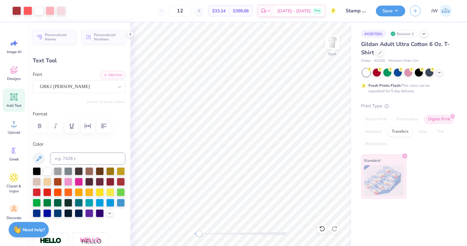
type input "15.52"
type input "0.70"
type input "12.36"
type input "6.30"
type input "0.28"
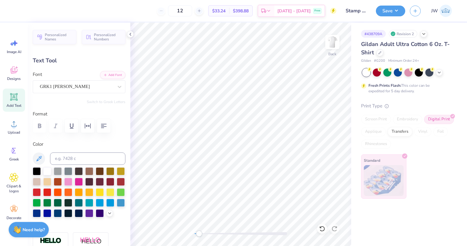
type input "12.77"
type textarea "panhellenic recruitment 2025"
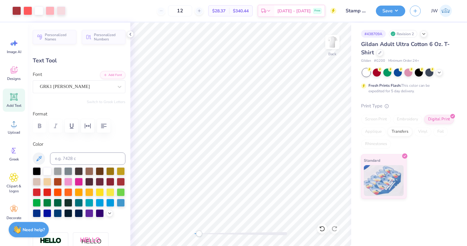
type input "3.66"
type input "0.74"
type input "9.54"
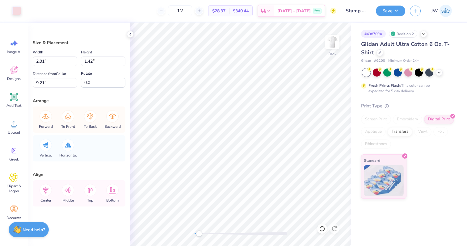
type input "9.27"
click at [228, 232] on div at bounding box center [240, 234] width 93 height 6
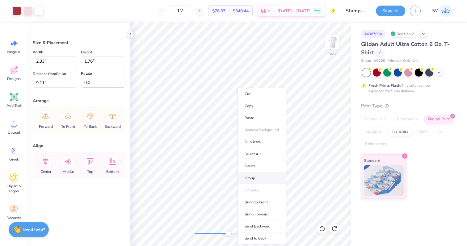
click at [254, 177] on li "Group" at bounding box center [261, 178] width 48 height 12
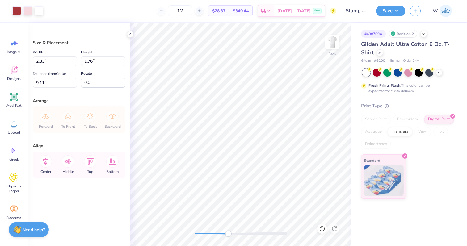
type input "1.94"
type input "2.52"
type input "6.44"
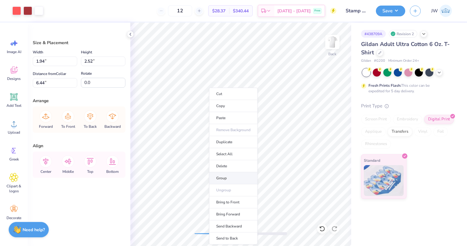
click at [244, 181] on li "Group" at bounding box center [233, 178] width 48 height 12
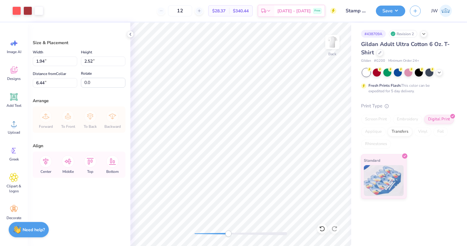
type input "2.81"
type input "1.88"
type input "4.26"
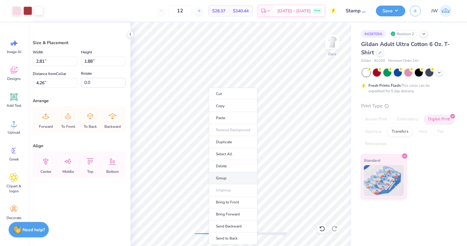
click at [232, 178] on li "Group" at bounding box center [233, 178] width 48 height 12
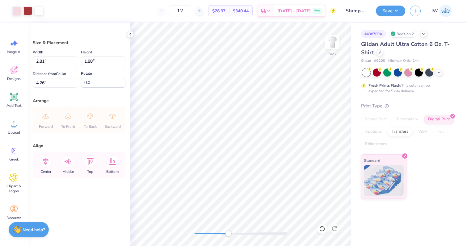
type input "1.89"
type input "2.49"
type input "4.11"
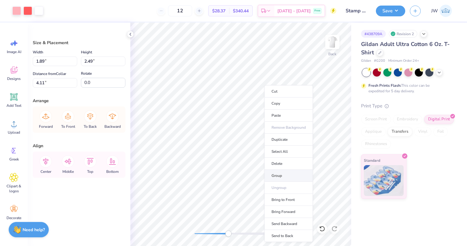
click at [275, 176] on li "Group" at bounding box center [288, 176] width 48 height 12
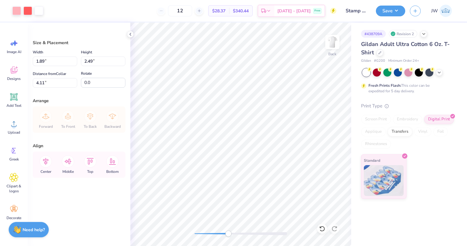
type input "4.55"
type input "3.94"
type input "5.02"
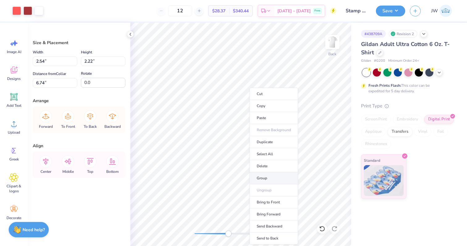
click at [261, 176] on li "Group" at bounding box center [273, 178] width 48 height 12
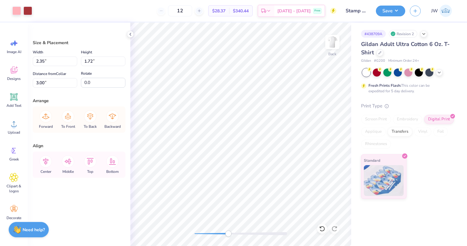
type input "2.35"
type input "1.72"
type input "3.00"
click at [296, 161] on li "Group" at bounding box center [309, 159] width 48 height 12
type input "1.94"
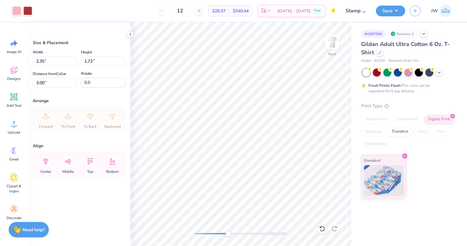
type input "1.94"
type input "5.02"
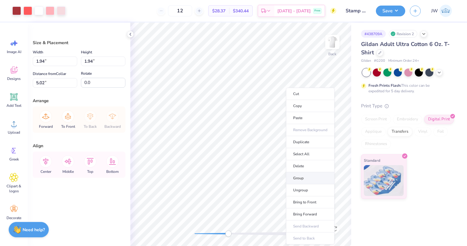
click at [300, 180] on li "Group" at bounding box center [310, 178] width 48 height 12
type input "1.63"
type input "2.35"
type input "7.22"
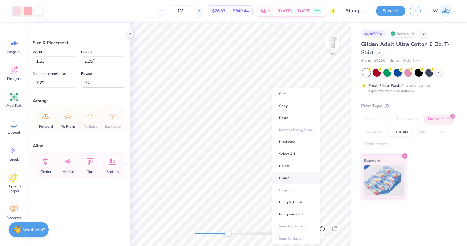
click at [301, 173] on li "Group" at bounding box center [296, 178] width 48 height 12
drag, startPoint x: 228, startPoint y: 232, endPoint x: 209, endPoint y: 230, distance: 18.9
click at [209, 231] on div "Accessibility label" at bounding box center [209, 234] width 6 height 6
type input "2.35"
type input "1.72"
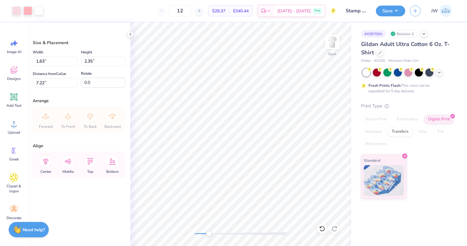
type input "3.00"
type input "1.94"
type input "5.02"
type input "1.63"
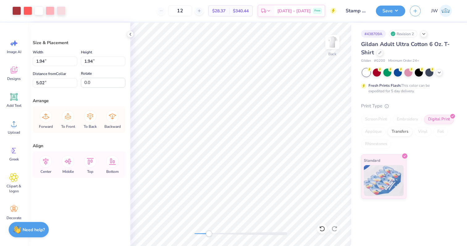
type input "2.35"
type input "7.22"
type input "1.94"
type input "4.11"
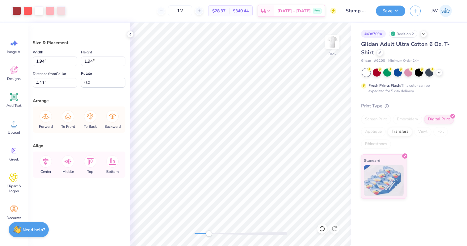
type input "2.35"
type input "1.72"
type input "2.27"
type input "1.89"
type input "2.49"
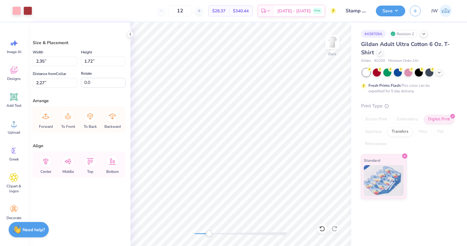
type input "4.11"
type input "2.54"
type input "2.22"
type input "6.74"
type input "2.81"
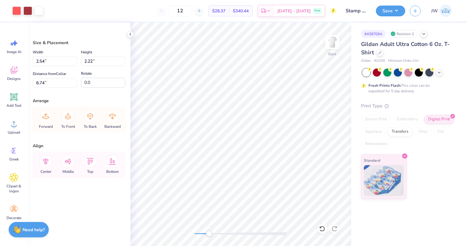
type input "1.88"
type input "4.26"
type input "1.94"
type input "2.52"
type input "6.44"
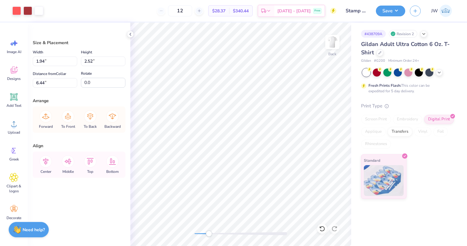
type input "2.81"
type input "1.88"
type input "3.86"
type input "2.33"
type input "1.76"
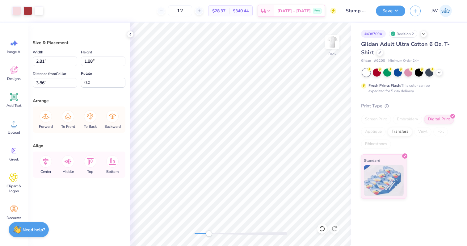
type input "9.11"
type input "2.54"
type input "2.22"
type input "5.98"
type input "1.89"
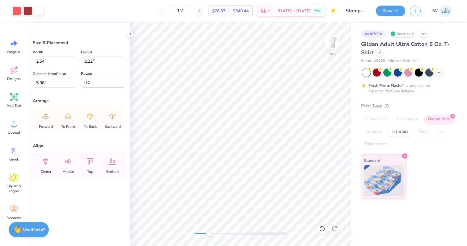
type input "2.49"
type input "3.25"
type input "1.94"
type input "4.39"
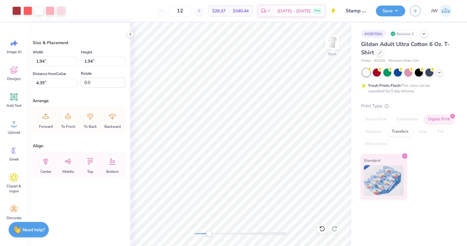
type input "1.63"
type input "2.35"
type input "6.53"
type input "1.63"
type input "2.35"
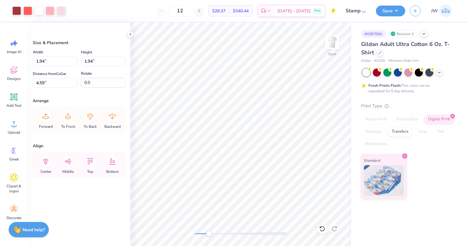
type input "6.66"
type input "1.94"
type input "6.42"
type input "1.63"
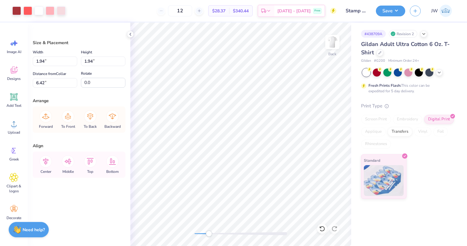
type input "2.35"
type input "4.27"
type input "2.35"
type input "1.72"
type input "2.40"
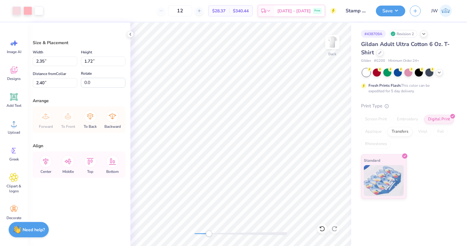
type input "1.63"
type input "2.35"
type input "1.22"
type input "2.81"
type input "1.88"
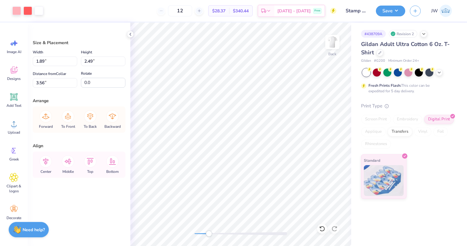
type input "3.86"
type input "1.63"
type input "2.35"
type input "4.06"
type input "-0.8"
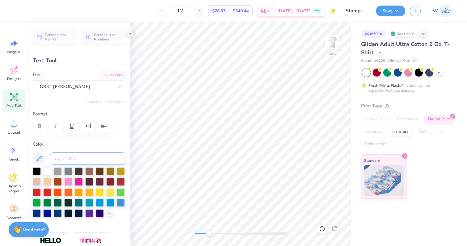
click at [65, 157] on input at bounding box center [87, 158] width 75 height 12
type input "176"
click at [179, 232] on div "Back" at bounding box center [240, 134] width 221 height 223
click at [65, 160] on input at bounding box center [87, 158] width 75 height 12
type input "1807"
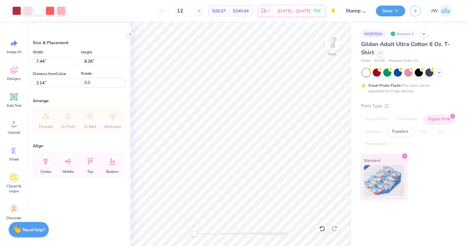
type input "2.66"
type input "3.94"
click at [222, 233] on div at bounding box center [240, 233] width 93 height 3
type input "2.35"
type input "1.72"
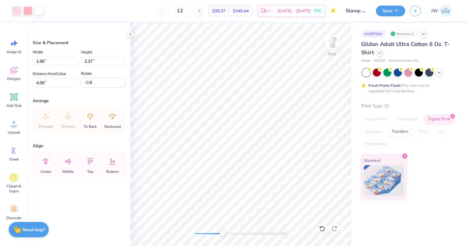
type input "2.66"
type input "0.0"
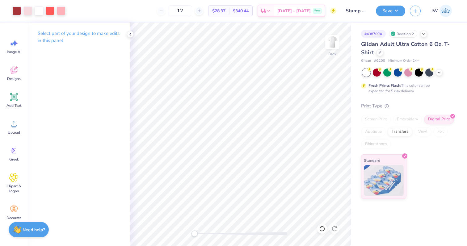
click at [186, 232] on div "Back" at bounding box center [240, 134] width 221 height 223
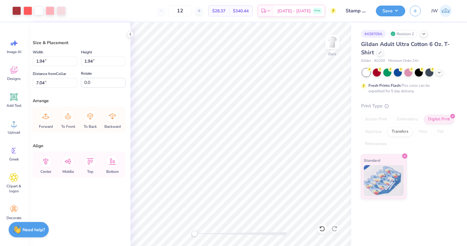
type input "1.66"
type input "2.37"
type input "4.66"
type input "-0.8"
type input "1.66"
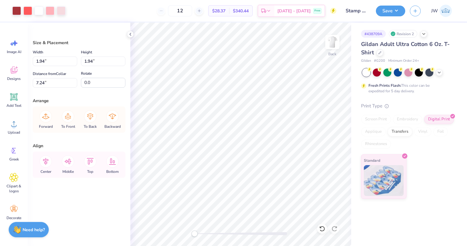
type input "2.37"
type input "4.86"
type input "-0.8"
type input "2.35"
type input "1.72"
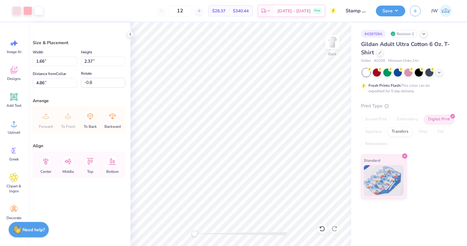
type input "2.86"
type input "0.0"
click at [229, 235] on div at bounding box center [240, 233] width 93 height 3
type input "1.66"
type input "2.37"
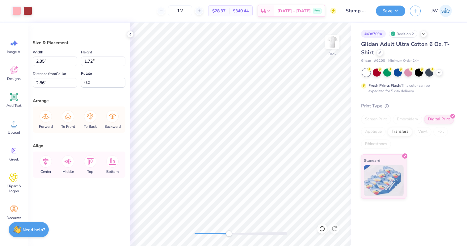
type input "4.86"
type input "-0.8"
drag, startPoint x: 232, startPoint y: 233, endPoint x: 209, endPoint y: 232, distance: 22.5
click at [209, 232] on div at bounding box center [240, 233] width 93 height 3
type input "1.89"
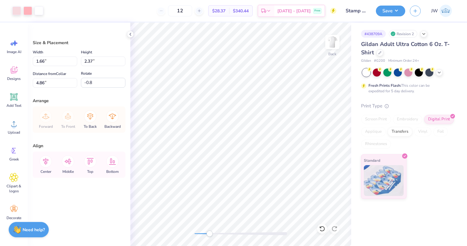
type input "2.49"
type input "3.88"
type input "0.0"
click at [29, 8] on div at bounding box center [27, 10] width 9 height 9
type input "2.54"
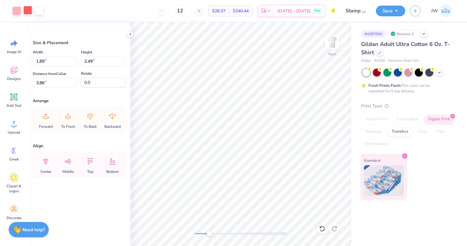
type input "2.22"
type input "6.60"
click at [26, 12] on div at bounding box center [27, 10] width 9 height 9
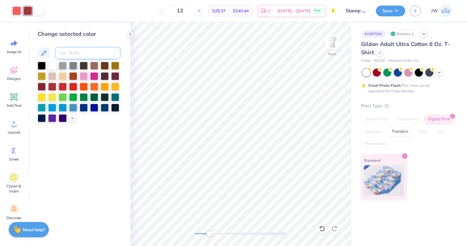
click at [73, 51] on input at bounding box center [87, 53] width 65 height 12
type input "176"
drag, startPoint x: 210, startPoint y: 235, endPoint x: 191, endPoint y: 235, distance: 18.5
click at [191, 235] on div "Accessibility label" at bounding box center [194, 234] width 6 height 6
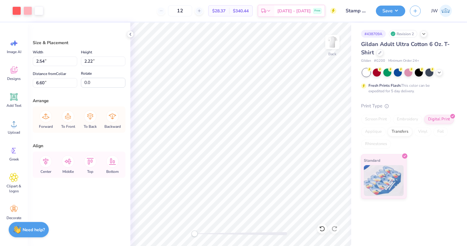
type input "1.66"
type input "2.37"
type input "4.88"
type input "-0.8"
type input "1.89"
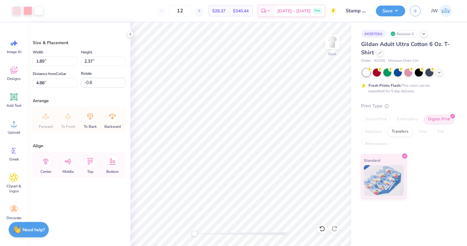
type input "2.49"
type input "3.86"
type input "0.0"
type input "2.81"
type input "1.88"
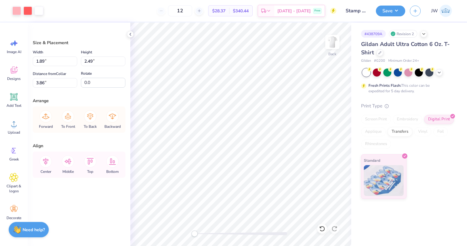
type input "4.19"
type input "2.35"
type input "1.72"
type input "3.00"
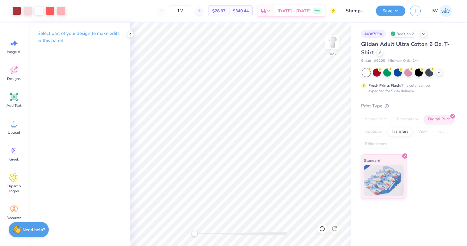
click at [236, 234] on div at bounding box center [240, 233] width 93 height 3
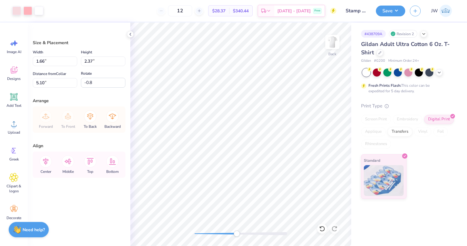
type input "2.35"
type input "1.72"
type input "3.33"
type input "0.0"
type input "1.94"
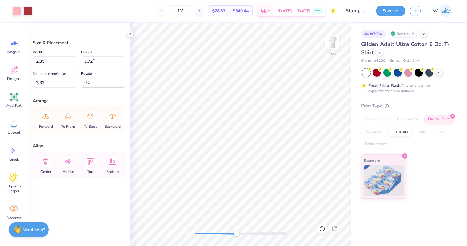
type input "2.52"
type input "6.30"
type input "2.81"
type input "1.88"
type input "4.16"
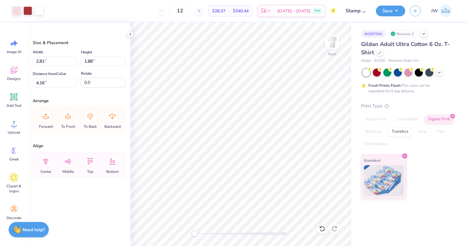
drag, startPoint x: 238, startPoint y: 235, endPoint x: 194, endPoint y: 232, distance: 43.6
click at [194, 232] on div "Accessibility label" at bounding box center [194, 234] width 6 height 6
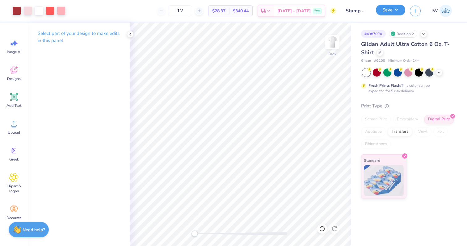
click at [387, 6] on button "Save" at bounding box center [390, 10] width 29 height 11
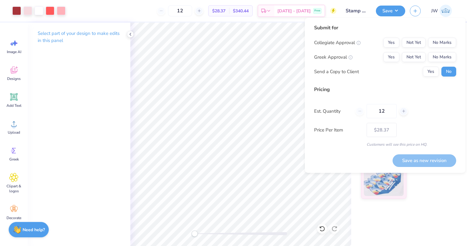
click at [393, 50] on div "Collegiate Approval Yes Not Yet No Marks Greek Approval Yes Not Yet No Marks Se…" at bounding box center [385, 57] width 142 height 39
click at [392, 56] on button "Yes" at bounding box center [391, 57] width 16 height 10
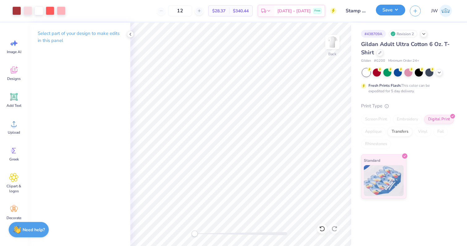
click at [395, 10] on button "Save" at bounding box center [390, 10] width 29 height 11
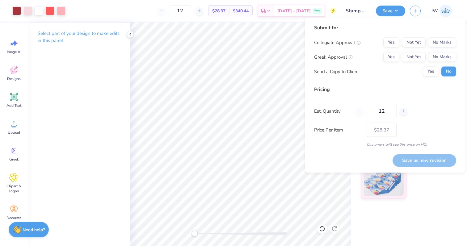
click at [365, 205] on div "# 438709A Revision 2 Gildan Adult Ultra Cotton 6 Oz. T-Shirt Gildan # G200 Mini…" at bounding box center [409, 134] width 116 height 223
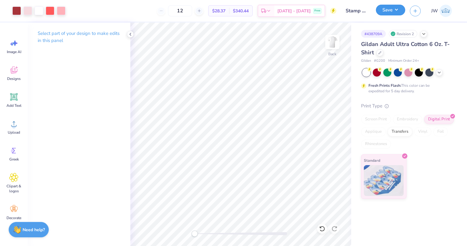
click at [381, 9] on button "Save" at bounding box center [390, 10] width 29 height 11
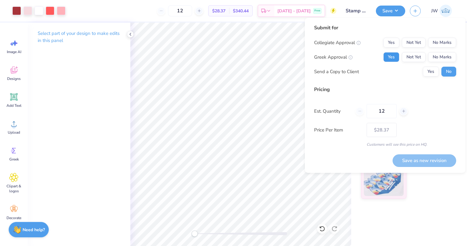
click at [395, 57] on button "Yes" at bounding box center [391, 57] width 16 height 10
click at [447, 44] on button "No Marks" at bounding box center [442, 43] width 28 height 10
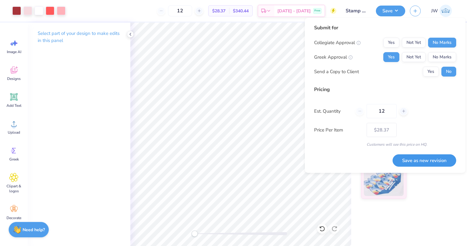
click at [433, 159] on button "Save as new revision" at bounding box center [424, 160] width 64 height 13
type input "$28.37"
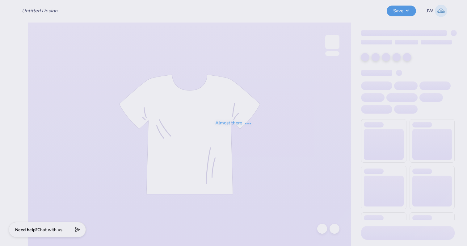
type input "Stamp Panhel"
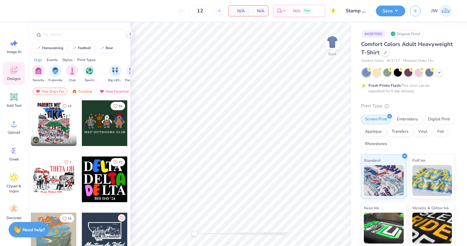
click at [381, 52] on div "Comfort Colors Adult Heavyweight T-Shirt" at bounding box center [408, 48] width 94 height 17
click at [384, 52] on icon at bounding box center [385, 52] width 3 height 3
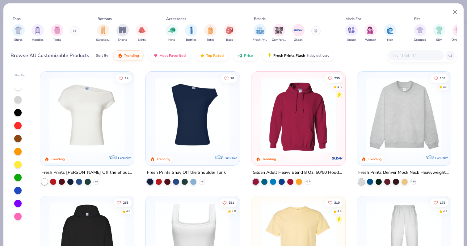
click at [400, 54] on input "text" at bounding box center [416, 55] width 48 height 7
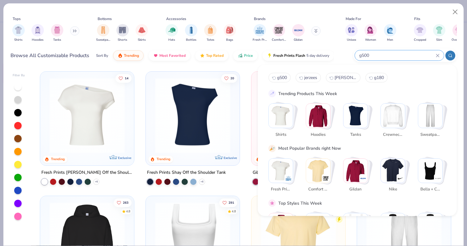
type input "g500"
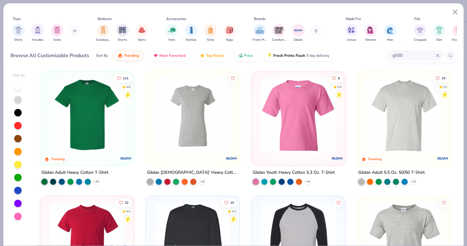
click at [116, 124] on img at bounding box center [86, 115] width 81 height 75
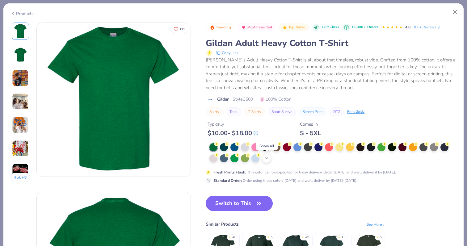
click at [264, 157] on icon at bounding box center [266, 158] width 5 height 5
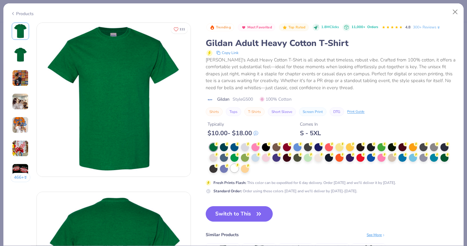
click at [235, 170] on div at bounding box center [234, 168] width 8 height 8
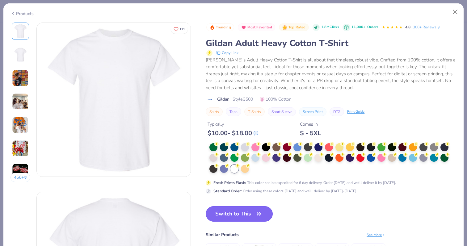
click at [236, 214] on button "Switch to This" at bounding box center [239, 213] width 67 height 15
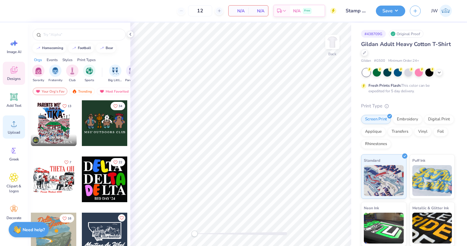
click at [11, 128] on icon at bounding box center [13, 123] width 9 height 9
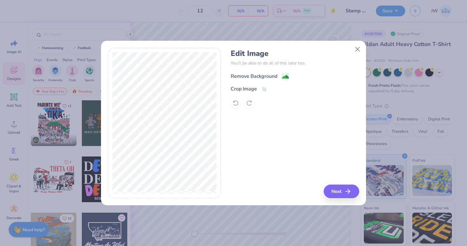
click at [286, 78] on image at bounding box center [285, 76] width 7 height 7
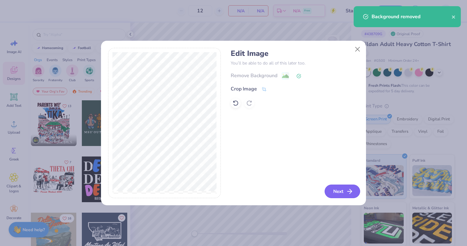
click at [349, 194] on icon "button" at bounding box center [349, 191] width 7 height 7
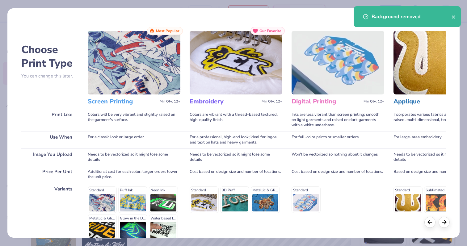
scroll to position [62, 0]
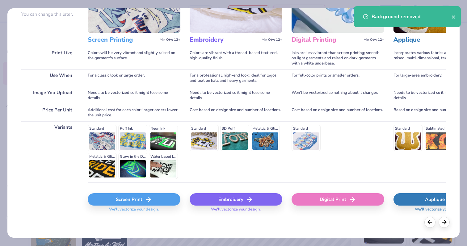
click at [151, 199] on icon at bounding box center [148, 199] width 7 height 7
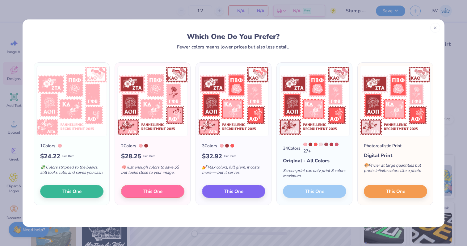
click at [432, 37] on div "Which One Do You Prefer? Fewer colors means lower prices but also less detail." at bounding box center [234, 34] width 422 height 30
click at [432, 29] on div at bounding box center [435, 27] width 10 height 10
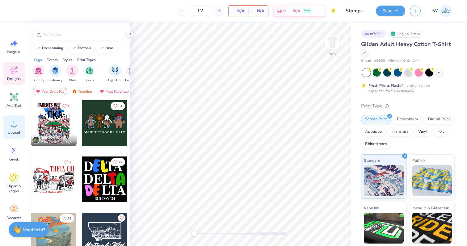
click at [12, 126] on icon at bounding box center [14, 123] width 6 height 5
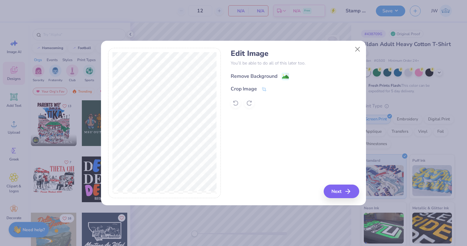
click at [286, 73] on g at bounding box center [285, 76] width 7 height 7
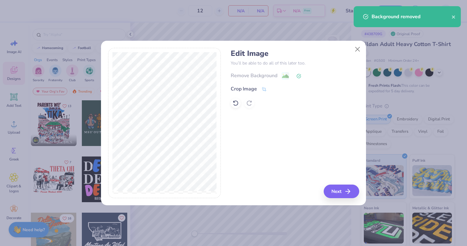
click at [342, 199] on div "Edit Image You’ll be able to do all of this later too. Remove Background Crop I…" at bounding box center [233, 126] width 265 height 157
click at [343, 193] on button "Next" at bounding box center [341, 192] width 35 height 14
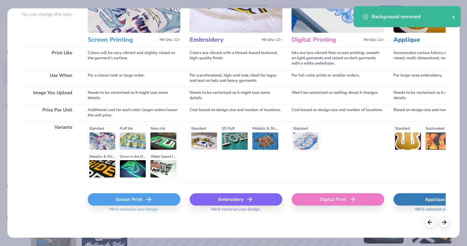
click at [136, 198] on div "Screen Print" at bounding box center [134, 199] width 93 height 12
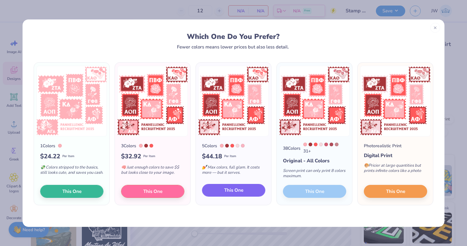
click at [239, 191] on span "This One" at bounding box center [233, 190] width 19 height 7
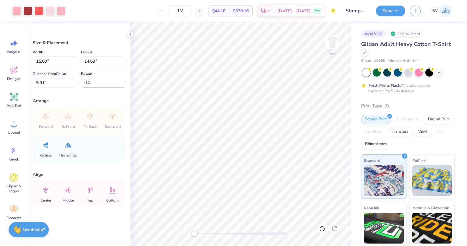
type input "10.75"
type input "10.52"
type input "7.16"
type input "8.70"
type input "8.52"
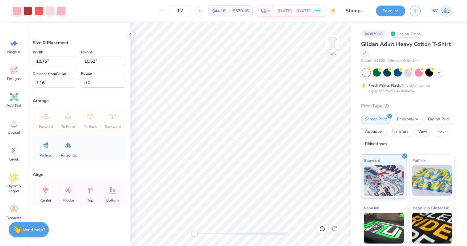
type input "5.46"
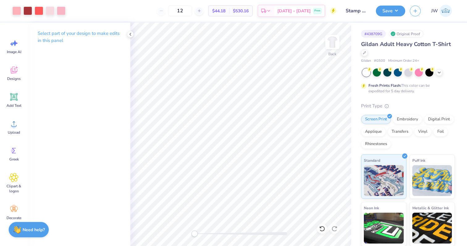
click at [384, 17] on div "Save JW" at bounding box center [421, 11] width 91 height 22
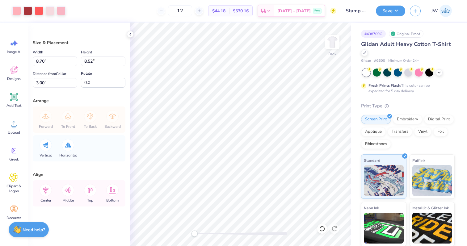
click at [186, 16] on div "12 $44.18 Per Item $530.16 Total Est. Delivery Oct 11 - 14 Free" at bounding box center [203, 11] width 266 height 22
click at [187, 13] on input "12" at bounding box center [180, 10] width 24 height 11
type input "45"
click at [391, 12] on button "Save" at bounding box center [390, 10] width 29 height 11
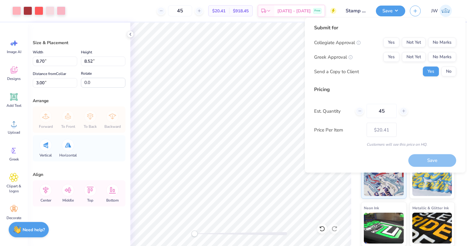
click at [397, 51] on div "Collegiate Approval Yes Not Yet No Marks Greek Approval Yes Not Yet No Marks Se…" at bounding box center [385, 57] width 142 height 39
click at [396, 54] on button "Yes" at bounding box center [391, 57] width 16 height 10
click at [393, 41] on button "Yes" at bounding box center [391, 43] width 16 height 10
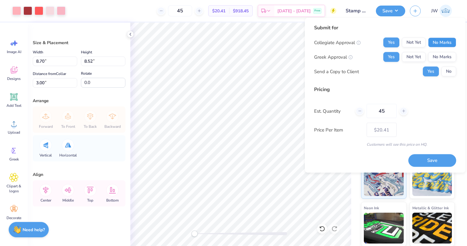
click at [455, 44] on button "No Marks" at bounding box center [442, 43] width 28 height 10
click at [430, 160] on button "Save" at bounding box center [432, 160] width 48 height 13
type input "$16.84"
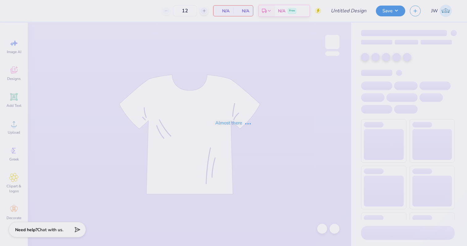
type input "Stamp Panhel"
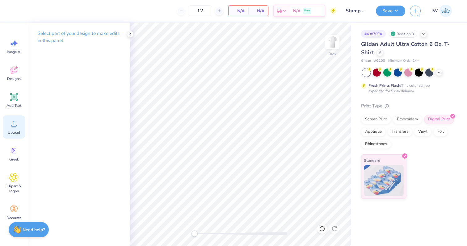
click at [18, 122] on icon at bounding box center [13, 123] width 9 height 9
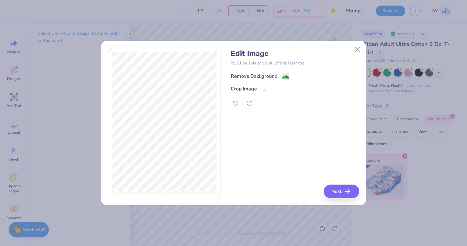
click at [285, 73] on span at bounding box center [285, 77] width 7 height 8
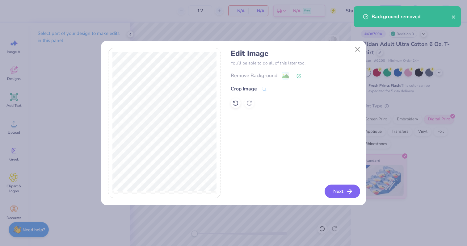
click at [328, 187] on button "Next" at bounding box center [341, 192] width 35 height 14
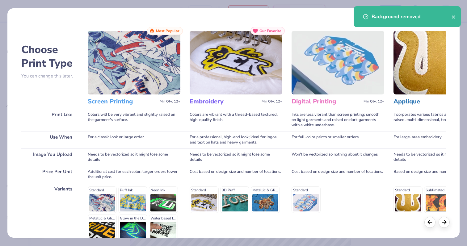
scroll to position [62, 0]
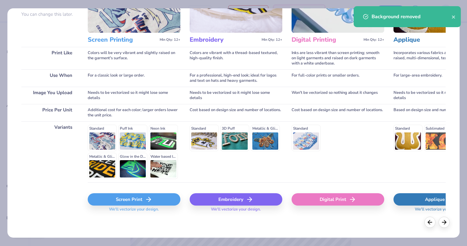
click at [148, 206] on div "Screen Print We'll vectorize your design." at bounding box center [134, 204] width 93 height 23
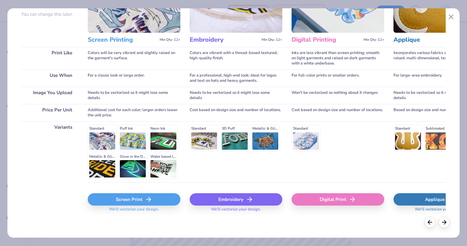
click at [153, 200] on div "Screen Print" at bounding box center [134, 199] width 93 height 12
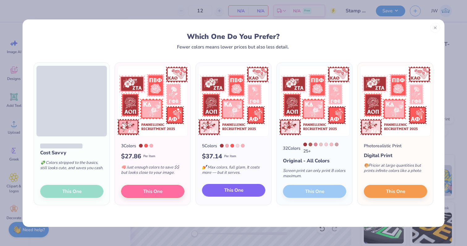
click at [222, 194] on button "This One" at bounding box center [233, 190] width 63 height 13
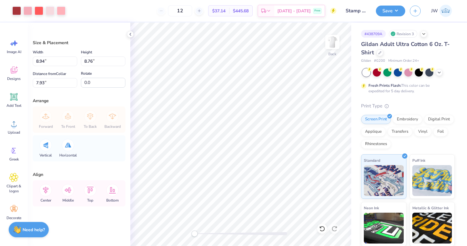
type input "8.94"
type input "8.76"
type input "7.93"
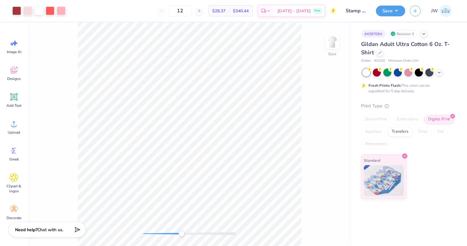
click at [181, 233] on div at bounding box center [189, 233] width 93 height 3
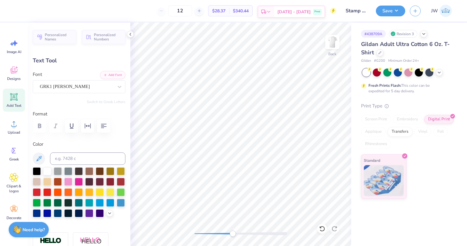
scroll to position [0, 2]
type textarea "panhellenic recruitment 2026"
click at [373, 121] on div "Screen Print" at bounding box center [376, 119] width 30 height 9
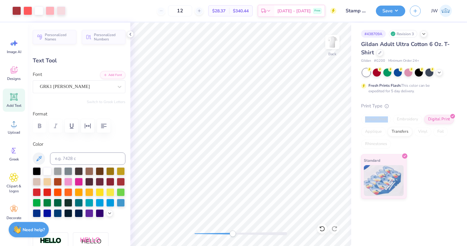
click at [373, 121] on div "Screen Print" at bounding box center [376, 119] width 30 height 9
click at [172, 234] on div "Back" at bounding box center [240, 134] width 221 height 223
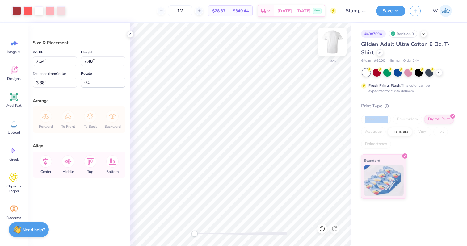
click at [337, 45] on img at bounding box center [332, 42] width 25 height 25
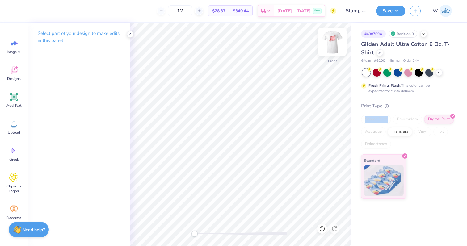
click at [335, 43] on img at bounding box center [332, 42] width 25 height 25
click at [389, 14] on button "Save" at bounding box center [390, 10] width 29 height 11
click at [385, 18] on div "Save JW" at bounding box center [421, 11] width 91 height 22
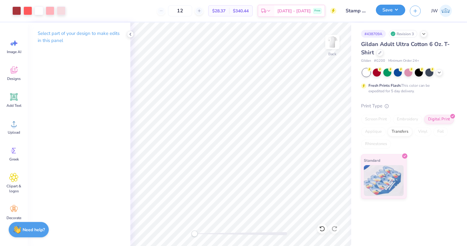
click at [385, 14] on button "Save" at bounding box center [390, 10] width 29 height 11
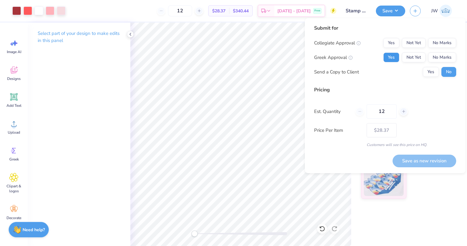
click at [397, 56] on button "Yes" at bounding box center [391, 57] width 16 height 10
drag, startPoint x: 397, startPoint y: 56, endPoint x: 432, endPoint y: 54, distance: 34.9
click at [404, 56] on div "Yes Not Yet No Marks" at bounding box center [419, 57] width 73 height 10
click at [434, 52] on div "Collegiate Approval Yes Not Yet No Marks Greek Approval Yes Not Yet No Marks Se…" at bounding box center [385, 57] width 142 height 39
click at [434, 48] on div "Collegiate Approval Yes Not Yet No Marks Greek Approval Yes Not Yet No Marks Se…" at bounding box center [385, 57] width 142 height 39
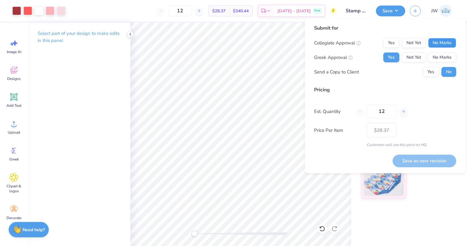
click at [434, 47] on button "No Marks" at bounding box center [442, 43] width 28 height 10
click at [436, 162] on button "Save as new revision" at bounding box center [424, 161] width 64 height 13
type input "$28.37"
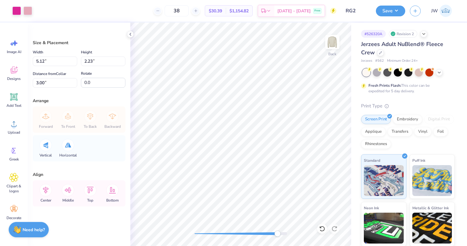
drag, startPoint x: 197, startPoint y: 236, endPoint x: 284, endPoint y: 231, distance: 87.5
click at [286, 236] on div at bounding box center [240, 234] width 93 height 6
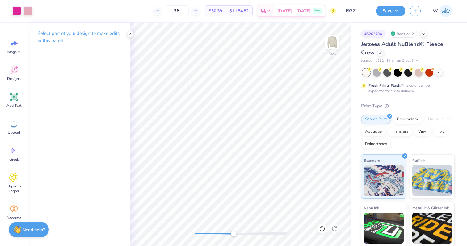
click at [227, 228] on div "Back" at bounding box center [240, 134] width 221 height 223
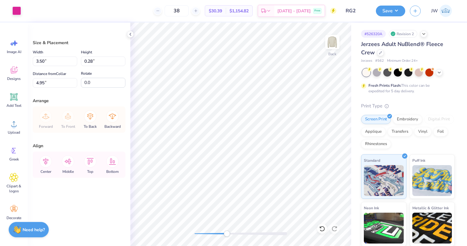
type input "4.93"
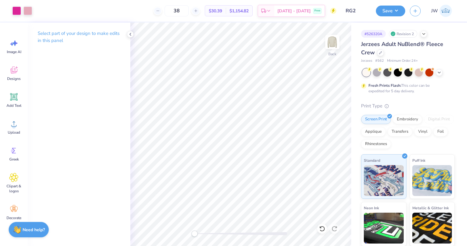
click at [142, 236] on div "Back" at bounding box center [240, 134] width 221 height 223
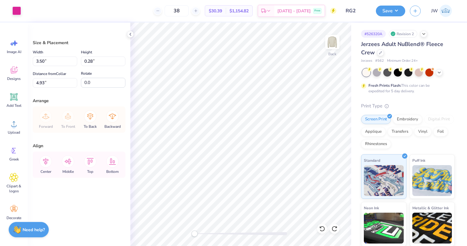
type input "5.13"
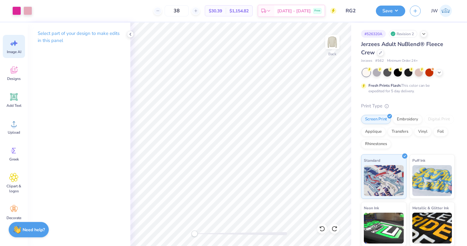
click at [17, 42] on icon at bounding box center [13, 43] width 9 height 9
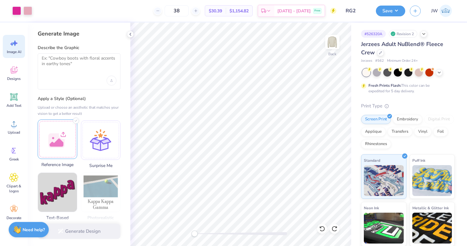
click at [66, 127] on div at bounding box center [58, 139] width 40 height 40
click at [107, 84] on div at bounding box center [79, 81] width 75 height 10
click at [115, 84] on div at bounding box center [79, 81] width 75 height 10
click at [114, 81] on div "Upload image" at bounding box center [111, 81] width 10 height 10
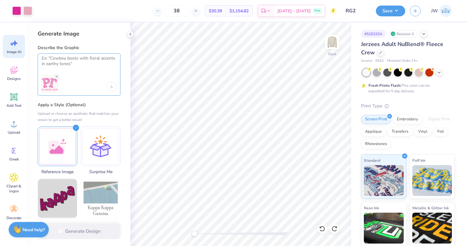
click at [99, 65] on textarea at bounding box center [79, 63] width 75 height 15
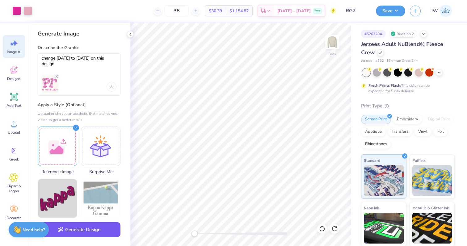
click at [86, 232] on button "Generate Design" at bounding box center [79, 229] width 83 height 15
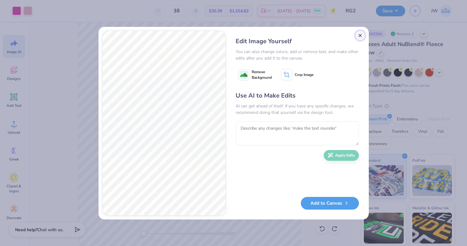
click at [358, 39] on button "Close" at bounding box center [360, 36] width 10 height 10
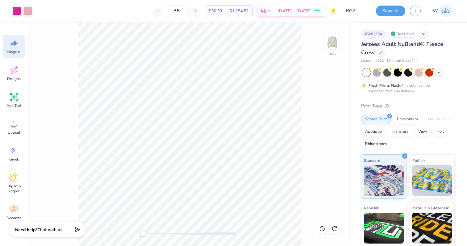
click at [22, 49] on div "Image AI" at bounding box center [14, 46] width 22 height 23
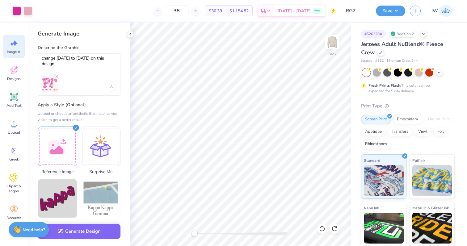
scroll to position [0, 0]
click at [84, 67] on textarea "change [DATE] to [DATE] on this design" at bounding box center [79, 63] width 75 height 15
click at [48, 58] on textarea "change [DATE] to [DATE] on this design" at bounding box center [79, 63] width 75 height 15
click at [43, 57] on textarea "change [DATE] to [DATE] on this design" at bounding box center [79, 63] width 75 height 15
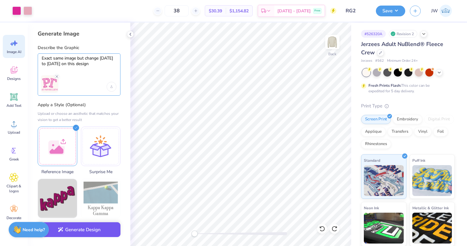
type textarea "Exact same image but change [DATE] to [DATE] on this design"
click at [92, 233] on button "Generate Design" at bounding box center [79, 229] width 83 height 15
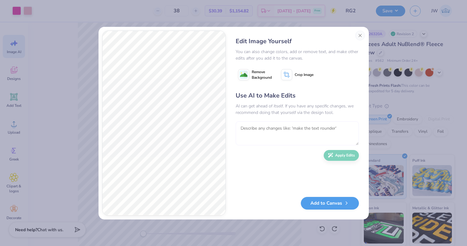
click at [253, 136] on textarea at bounding box center [297, 133] width 123 height 24
click at [360, 36] on button "Close" at bounding box center [360, 36] width 10 height 10
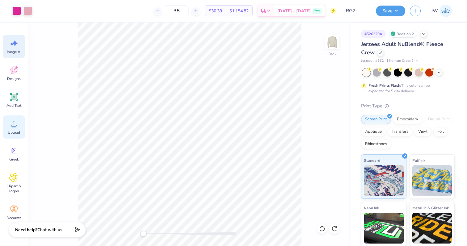
click at [18, 130] on span "Upload" at bounding box center [14, 132] width 12 height 5
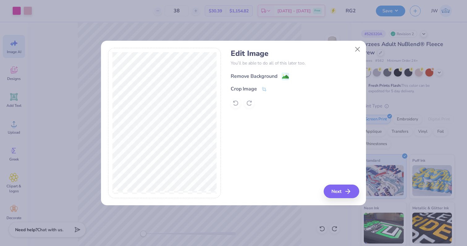
click at [284, 75] on image at bounding box center [285, 76] width 7 height 7
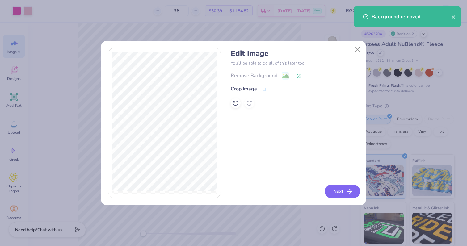
click at [343, 195] on button "Next" at bounding box center [341, 192] width 35 height 14
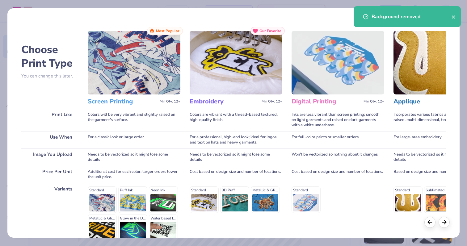
scroll to position [62, 0]
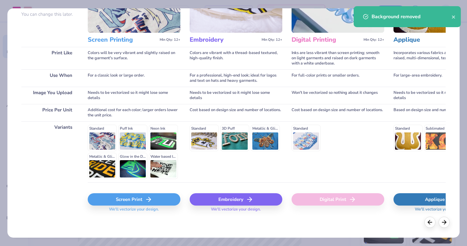
click at [136, 198] on div "Screen Print" at bounding box center [134, 199] width 93 height 12
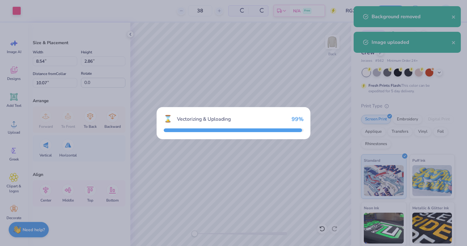
scroll to position [0, 0]
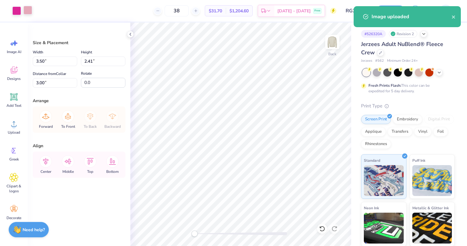
click at [23, 9] on div at bounding box center [27, 10] width 9 height 9
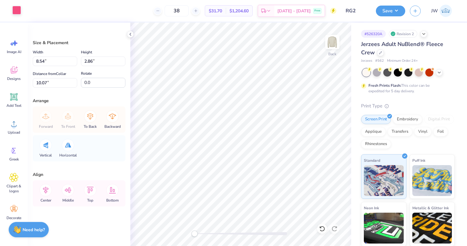
click at [19, 11] on div at bounding box center [16, 10] width 9 height 9
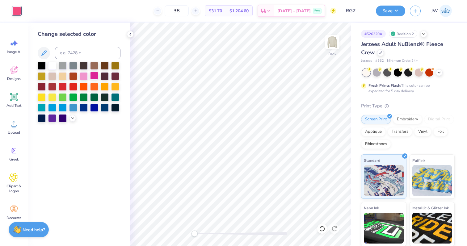
click at [92, 75] on div at bounding box center [94, 76] width 8 height 8
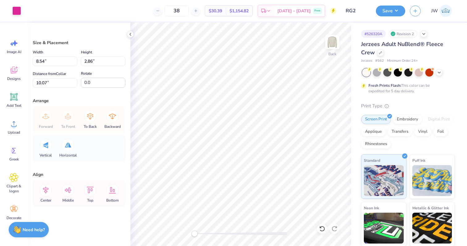
type input "2.40"
type input "0.80"
drag, startPoint x: 199, startPoint y: 234, endPoint x: 242, endPoint y: 234, distance: 42.9
click at [242, 234] on div at bounding box center [240, 233] width 93 height 3
type input "0.83"
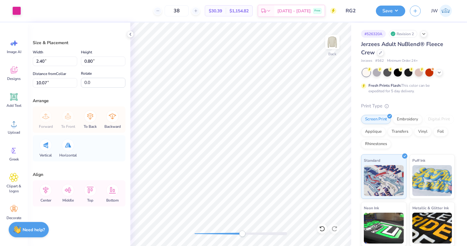
type input "0.28"
type input "5.14"
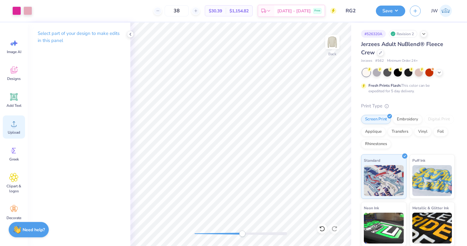
click at [15, 130] on span "Upload" at bounding box center [14, 132] width 12 height 5
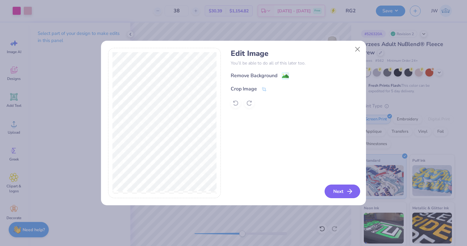
click at [335, 189] on button "Next" at bounding box center [341, 192] width 35 height 14
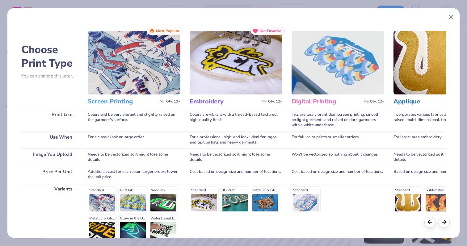
scroll to position [62, 0]
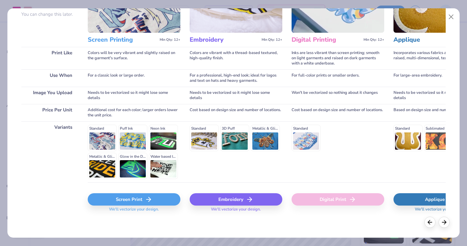
click at [132, 197] on div "Screen Print" at bounding box center [134, 199] width 93 height 12
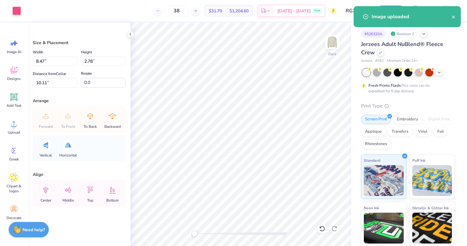
click at [190, 235] on div "Back" at bounding box center [240, 134] width 221 height 223
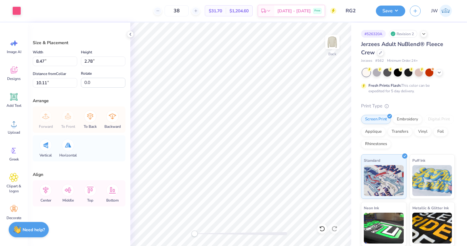
type input "0.65"
type input "0.21"
type input "3.15"
type input "1.03"
click at [17, 11] on div at bounding box center [16, 10] width 9 height 9
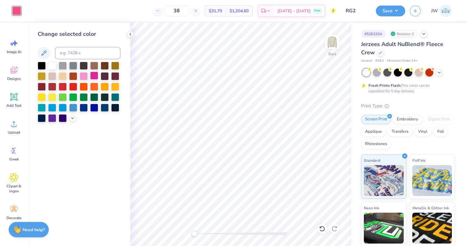
click at [92, 78] on div at bounding box center [94, 76] width 8 height 8
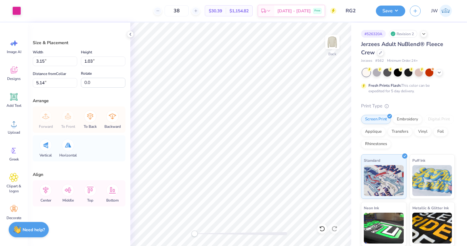
type input "1.05"
type input "0.34"
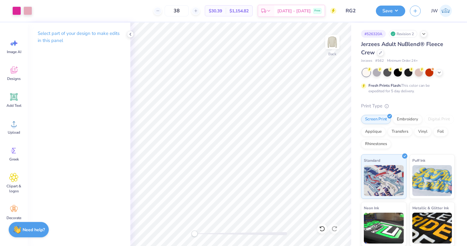
click at [271, 235] on div at bounding box center [240, 233] width 93 height 3
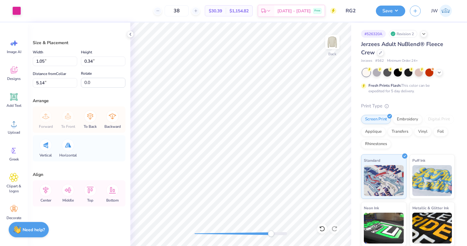
type input "0.88"
type input "0.29"
click at [357, 109] on div "Art colors 38 $30.39 Per Item $1,154.82 Total Est. Delivery Oct 11 - 14 Free De…" at bounding box center [233, 123] width 467 height 246
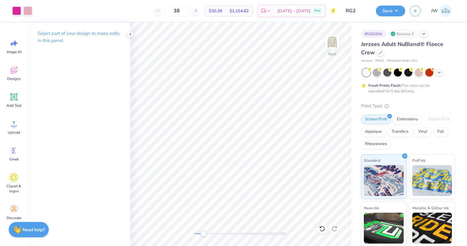
click at [202, 228] on div "Back" at bounding box center [240, 134] width 221 height 223
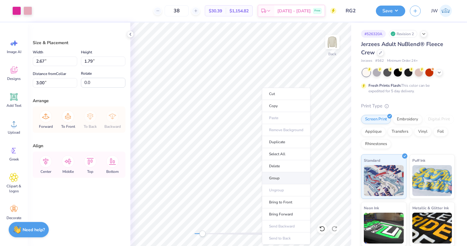
click at [274, 179] on li "Group" at bounding box center [286, 178] width 48 height 12
type input "3.66"
type input "0.29"
type input "5.05"
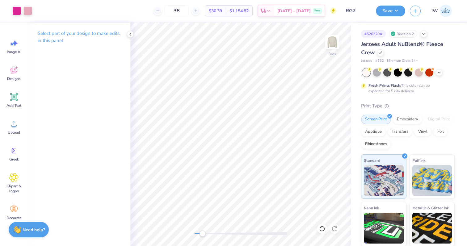
click at [388, 18] on div "Save JW" at bounding box center [421, 11] width 91 height 22
click at [389, 17] on div "Save JW" at bounding box center [421, 11] width 91 height 22
click at [389, 14] on button "Save" at bounding box center [390, 10] width 29 height 11
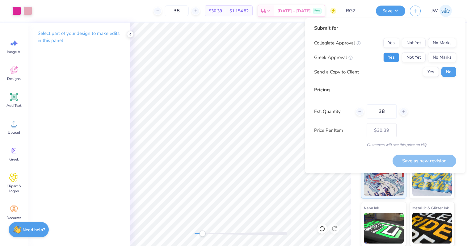
click at [386, 57] on button "Yes" at bounding box center [391, 57] width 16 height 10
click at [442, 42] on button "No Marks" at bounding box center [442, 43] width 28 height 10
click at [432, 163] on button "Save as new revision" at bounding box center [424, 161] width 64 height 13
type input "$25.07"
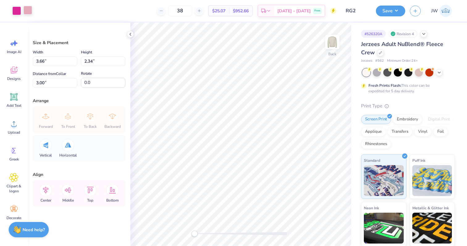
click at [32, 11] on div at bounding box center [27, 10] width 9 height 9
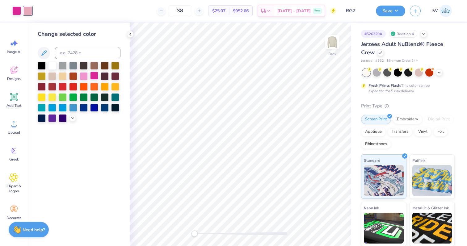
click at [93, 75] on div at bounding box center [94, 76] width 8 height 8
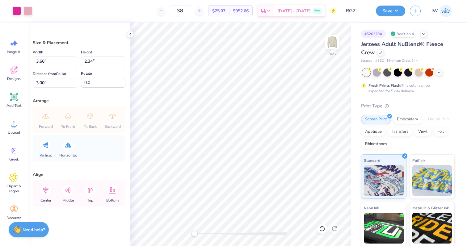
click at [285, 233] on div at bounding box center [240, 233] width 93 height 3
click at [26, 16] on div "Art colors" at bounding box center [16, 11] width 32 height 22
click at [27, 13] on div at bounding box center [27, 10] width 9 height 9
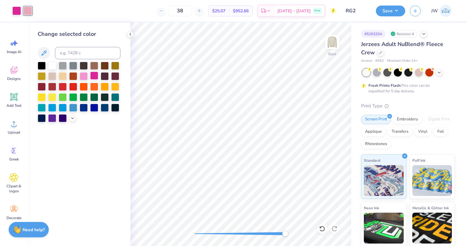
click at [95, 72] on div at bounding box center [94, 76] width 8 height 8
click at [95, 51] on input at bounding box center [87, 53] width 65 height 12
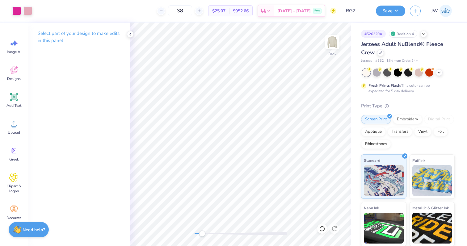
drag, startPoint x: 282, startPoint y: 232, endPoint x: 202, endPoint y: 232, distance: 80.6
click at [202, 232] on div "Accessibility label" at bounding box center [202, 234] width 6 height 6
